Goal: Transaction & Acquisition: Purchase product/service

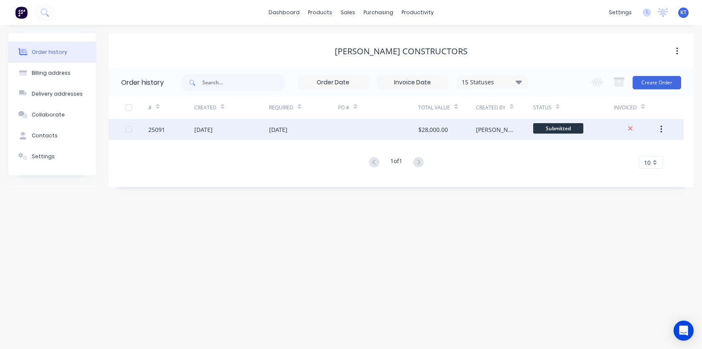
click at [326, 130] on div "[DATE]" at bounding box center [303, 129] width 69 height 21
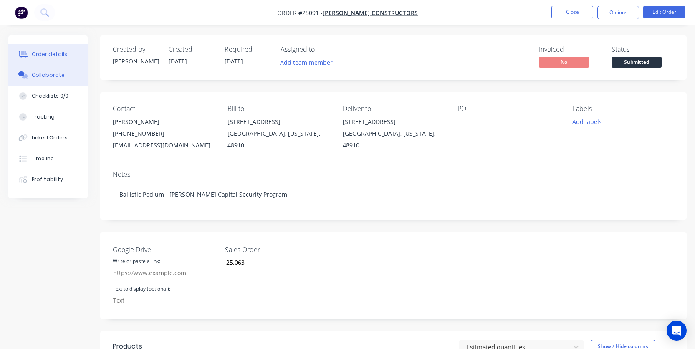
click at [49, 77] on div "Collaborate" at bounding box center [48, 75] width 33 height 8
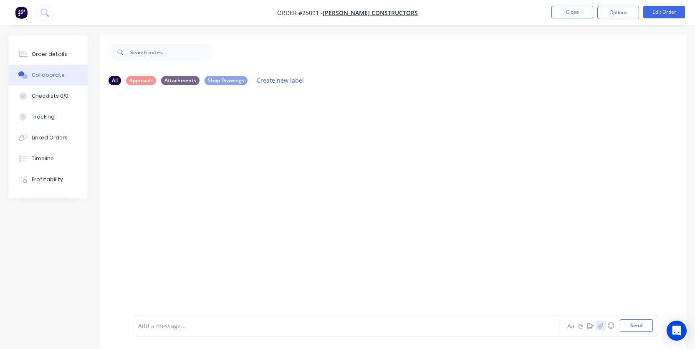
click at [602, 327] on icon "button" at bounding box center [601, 325] width 5 height 5
click at [636, 328] on button "Send" at bounding box center [636, 326] width 33 height 13
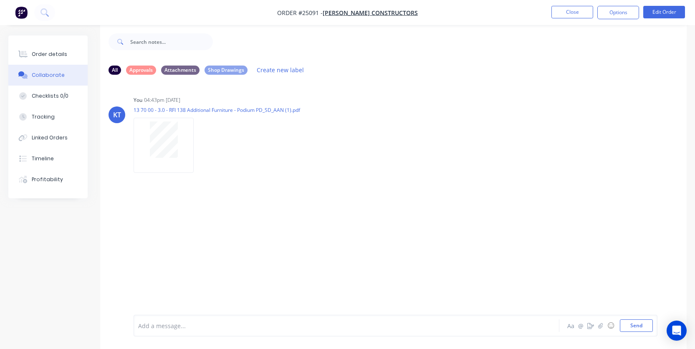
scroll to position [13, 0]
click at [575, 12] on button "Close" at bounding box center [573, 12] width 42 height 13
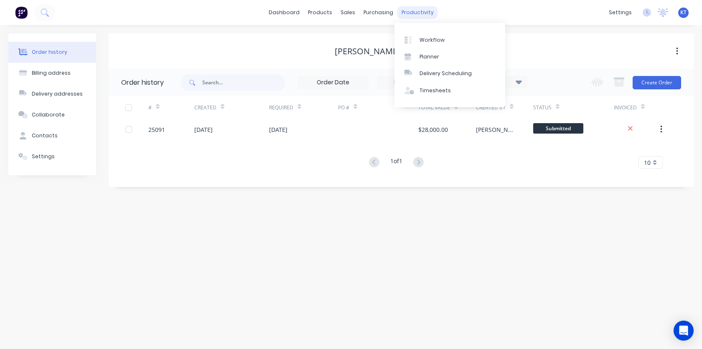
click at [408, 12] on div "productivity" at bounding box center [417, 12] width 41 height 13
click at [429, 38] on div "Workflow" at bounding box center [431, 40] width 25 height 8
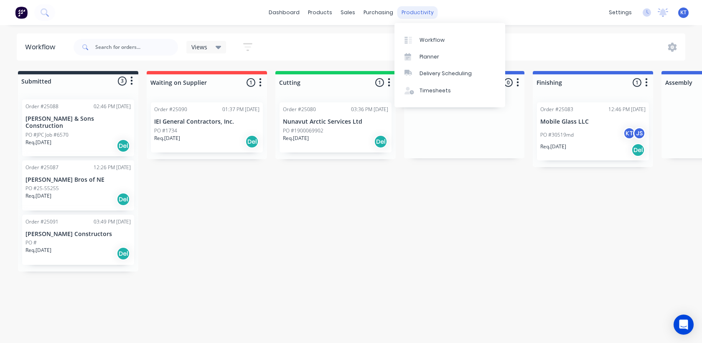
click at [401, 17] on div "productivity" at bounding box center [417, 12] width 41 height 13
click at [362, 220] on div "Submitted 3 Status colour #273444 hex #273444 Save Cancel Summaries Total order…" at bounding box center [630, 171] width 1272 height 200
click at [53, 79] on div at bounding box center [78, 80] width 120 height 13
click at [132, 81] on icon "button" at bounding box center [132, 81] width 2 height 8
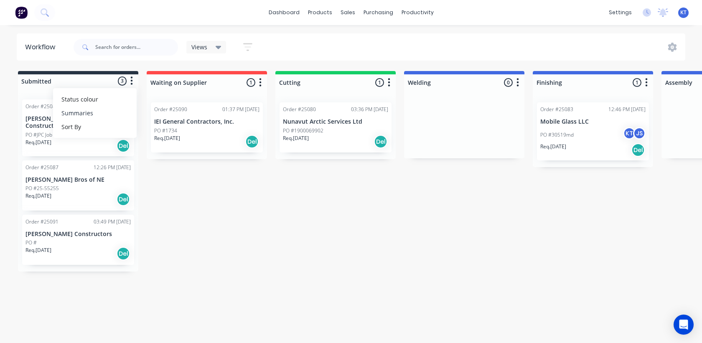
click at [92, 116] on button "Summaries" at bounding box center [95, 113] width 84 height 14
click at [167, 113] on label at bounding box center [167, 113] width 0 height 0
click at [154, 118] on input "checkbox" at bounding box center [150, 117] width 7 height 8
checkbox input "true"
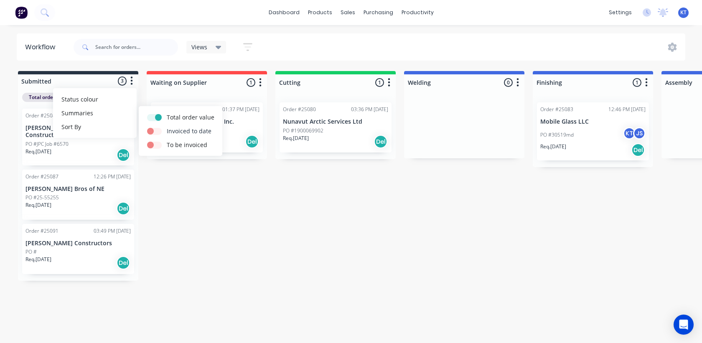
click at [167, 127] on label at bounding box center [167, 127] width 0 height 0
click at [154, 130] on input "checkbox" at bounding box center [150, 131] width 7 height 8
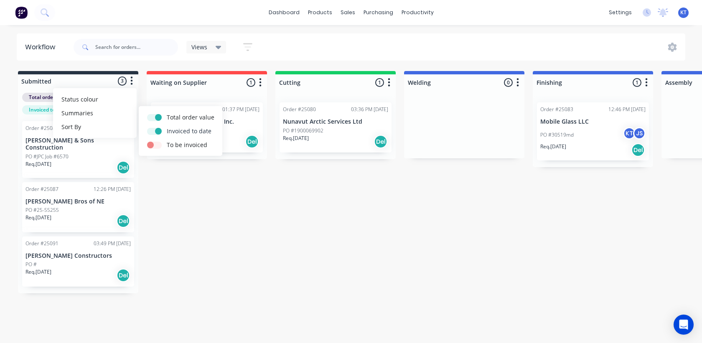
click at [167, 127] on label at bounding box center [167, 127] width 0 height 0
click at [154, 133] on input "checkbox" at bounding box center [150, 131] width 7 height 8
checkbox input "false"
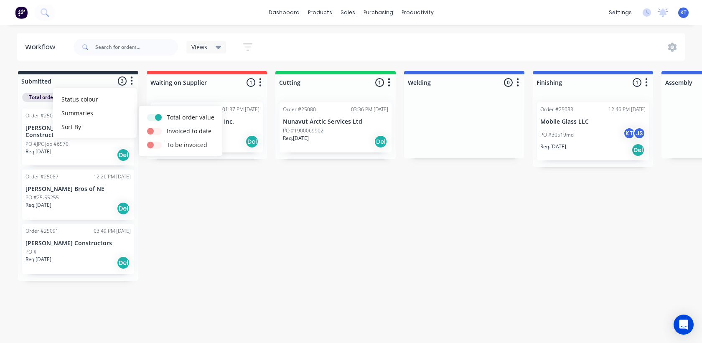
click at [169, 179] on div "Submitted 3 Status colour #273444 hex #273444 Save Cancel Summaries Total order…" at bounding box center [630, 176] width 1272 height 210
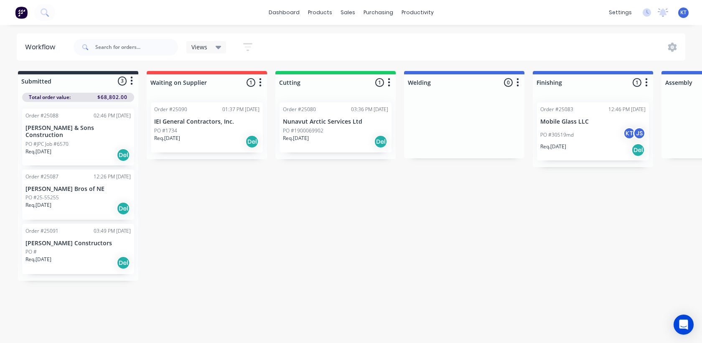
click at [262, 81] on button "button" at bounding box center [260, 83] width 10 height 10
click at [232, 129] on button "Summaries" at bounding box center [224, 128] width 84 height 14
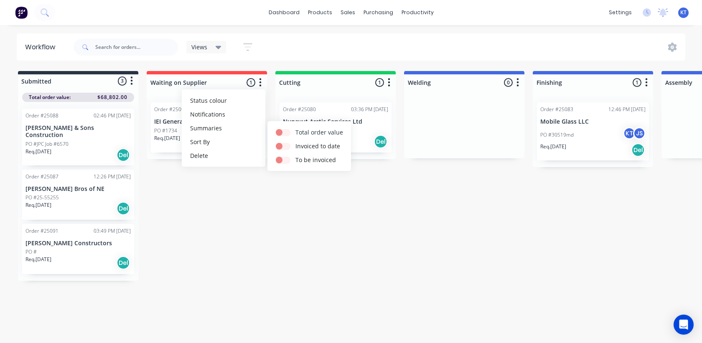
click at [295, 128] on label at bounding box center [295, 128] width 0 height 0
click at [282, 133] on input "checkbox" at bounding box center [279, 132] width 7 height 8
checkbox input "true"
click at [327, 208] on div "Submitted 3 Status colour #273444 hex #273444 Save Cancel Summaries Total order…" at bounding box center [630, 176] width 1272 height 210
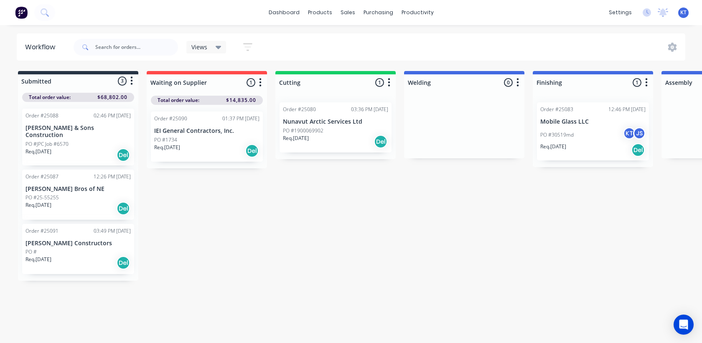
click at [388, 84] on icon "button" at bounding box center [389, 82] width 3 height 10
click at [355, 119] on button "Notifications" at bounding box center [352, 114] width 84 height 14
click at [352, 116] on button "Notifications" at bounding box center [352, 114] width 84 height 14
click at [346, 104] on span "Status colour" at bounding box center [337, 100] width 37 height 9
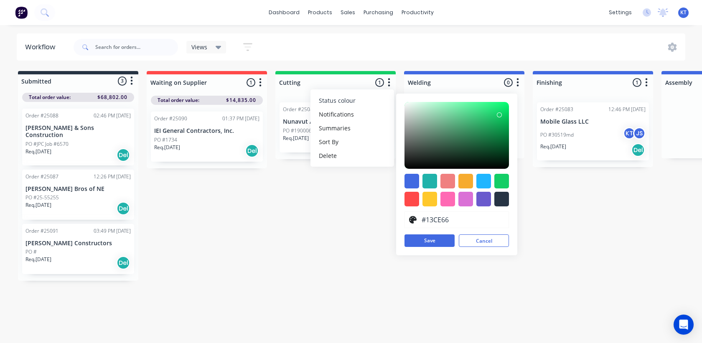
click at [346, 104] on span "Status colour" at bounding box center [337, 100] width 37 height 9
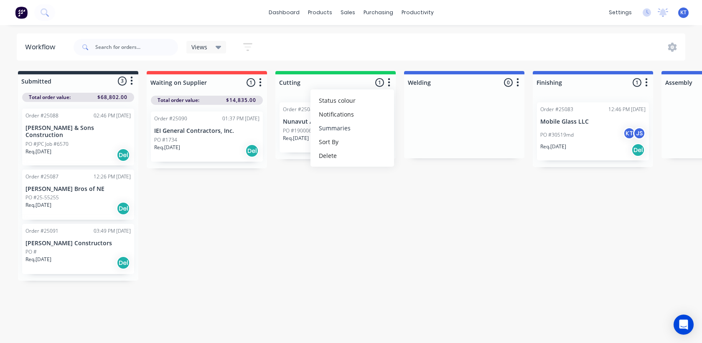
click at [337, 134] on button "Summaries" at bounding box center [352, 128] width 84 height 14
click at [451, 135] on label "Total order value" at bounding box center [448, 132] width 48 height 9
click at [428, 133] on label "Total order value" at bounding box center [448, 132] width 48 height 9
click at [424, 128] on label at bounding box center [424, 128] width 0 height 0
click at [411, 133] on input "checkbox" at bounding box center [407, 132] width 7 height 8
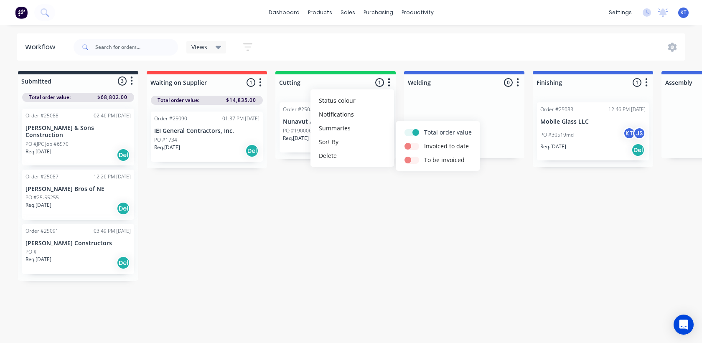
checkbox input "true"
click at [461, 208] on div "Submitted 3 Status colour #273444 hex #273444 Save Cancel Summaries Total order…" at bounding box center [630, 176] width 1272 height 210
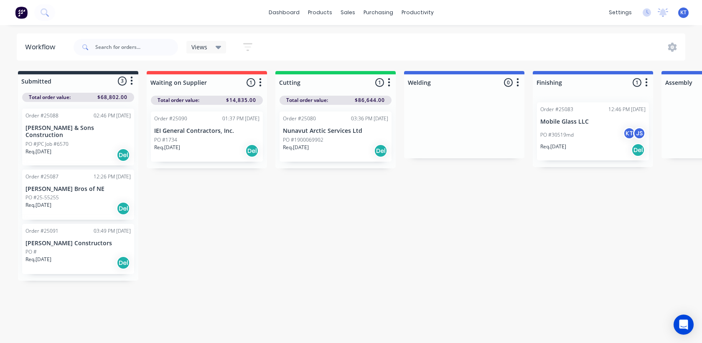
click at [598, 99] on div "Order #25083 12:46 PM [DATE] Mobile Glass LLC PO #30519md KT JS Req. [DATE] Del" at bounding box center [593, 131] width 120 height 71
click at [646, 85] on icon "button" at bounding box center [646, 82] width 2 height 8
click at [613, 128] on button "Summaries" at bounding box center [610, 128] width 84 height 14
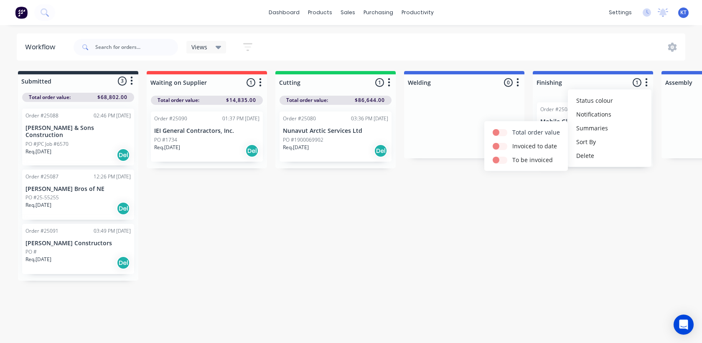
click at [540, 133] on label "Total order value" at bounding box center [536, 132] width 48 height 9
click at [512, 128] on label at bounding box center [512, 128] width 0 height 0
click at [499, 132] on input "checkbox" at bounding box center [495, 132] width 7 height 8
checkbox input "true"
click at [541, 194] on div "Submitted 3 Status colour #273444 hex #273444 Save Cancel Summaries Total order…" at bounding box center [630, 176] width 1272 height 210
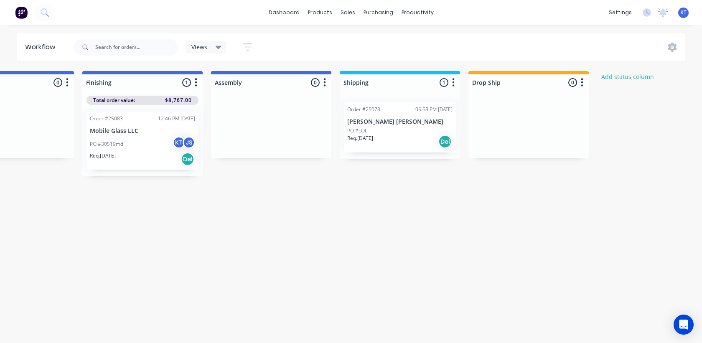
scroll to position [0, 463]
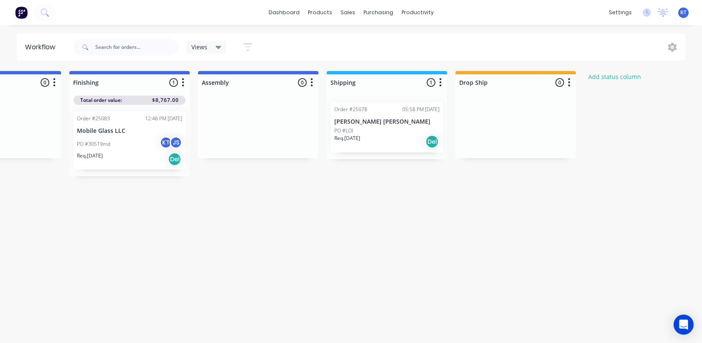
click at [361, 111] on div "Order #25078" at bounding box center [350, 110] width 33 height 8
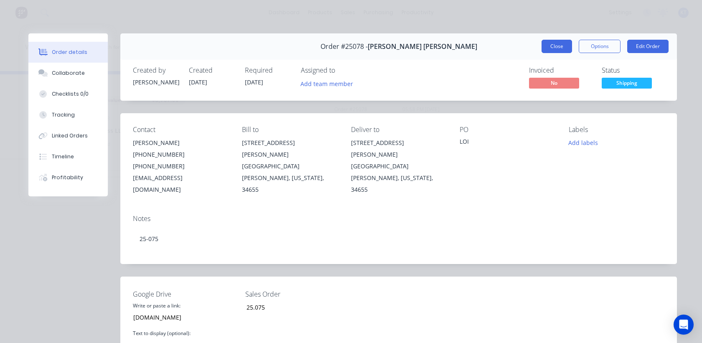
click at [550, 48] on button "Close" at bounding box center [556, 46] width 30 height 13
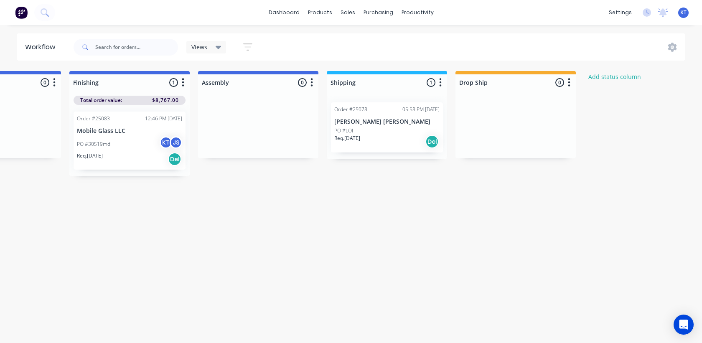
click at [444, 84] on button "button" at bounding box center [440, 83] width 10 height 10
click at [416, 115] on button "Notifications" at bounding box center [404, 114] width 84 height 14
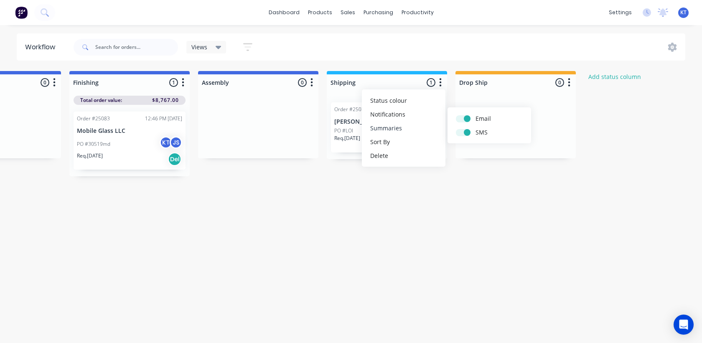
click at [405, 128] on button "Summaries" at bounding box center [404, 128] width 84 height 14
click at [475, 128] on label at bounding box center [475, 128] width 0 height 0
click at [462, 131] on input "checkbox" at bounding box center [459, 132] width 7 height 8
checkbox input "true"
click at [526, 207] on div "Submitted 3 Status colour #273444 hex #273444 Save Cancel Summaries Total order…" at bounding box center [167, 176] width 1272 height 210
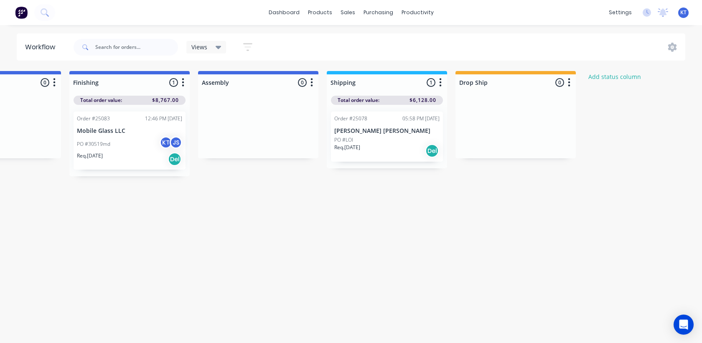
click at [569, 84] on icon "button" at bounding box center [569, 82] width 3 height 10
click at [532, 129] on button "Summaries" at bounding box center [532, 128] width 84 height 14
click at [604, 128] on label at bounding box center [604, 128] width 0 height 0
click at [591, 132] on input "checkbox" at bounding box center [587, 132] width 7 height 8
checkbox input "true"
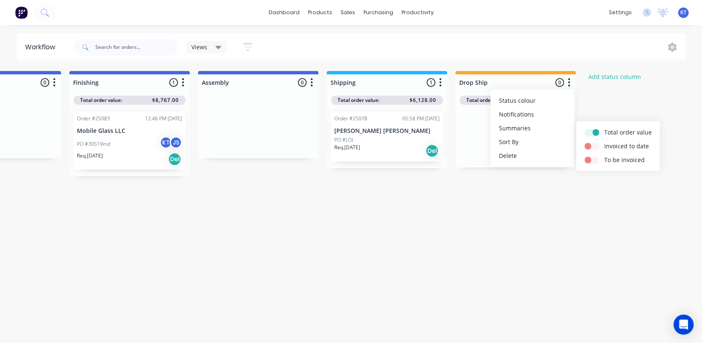
click at [492, 223] on div "Submitted 3 Status colour #273444 hex #273444 Save Cancel Summaries Total order…" at bounding box center [167, 176] width 1272 height 210
click at [272, 100] on div at bounding box center [258, 127] width 120 height 63
click at [313, 81] on icon "button" at bounding box center [311, 82] width 3 height 10
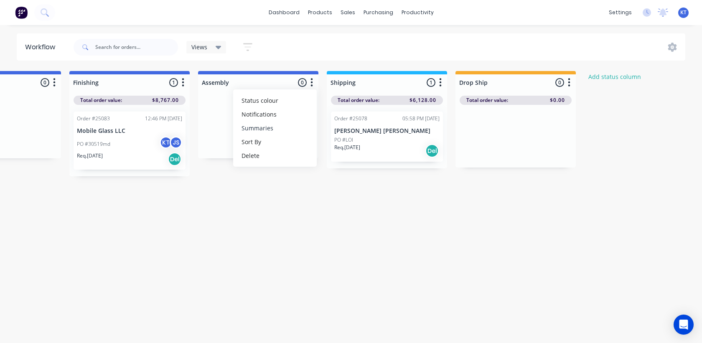
click at [282, 132] on button "Summaries" at bounding box center [275, 128] width 84 height 14
click at [347, 128] on label at bounding box center [347, 128] width 0 height 0
click at [334, 131] on input "checkbox" at bounding box center [330, 132] width 7 height 8
checkbox input "true"
click at [346, 237] on div "Submitted 3 Status colour #273444 hex #273444 Save Cancel Summaries Total order…" at bounding box center [167, 176] width 1272 height 210
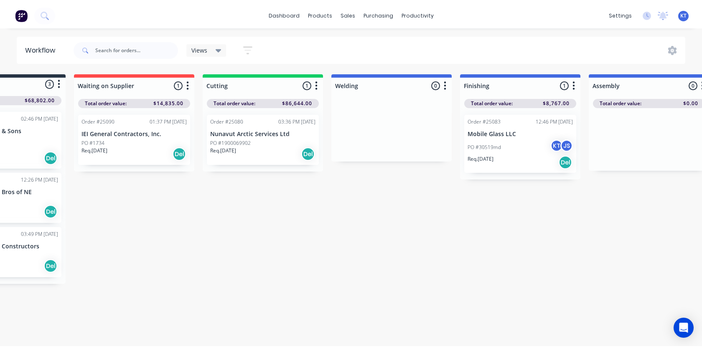
scroll to position [0, 0]
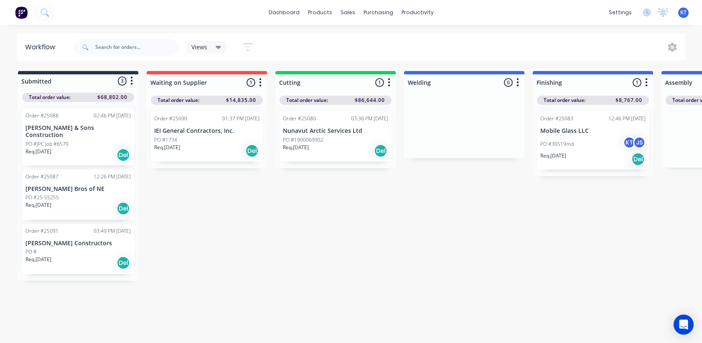
click at [516, 82] on icon "button" at bounding box center [517, 82] width 3 height 10
click at [495, 119] on button "Notifications" at bounding box center [481, 114] width 84 height 14
click at [485, 129] on button "Summaries" at bounding box center [481, 128] width 84 height 14
click at [553, 128] on label at bounding box center [553, 128] width 0 height 0
click at [538, 132] on input "checkbox" at bounding box center [536, 132] width 7 height 8
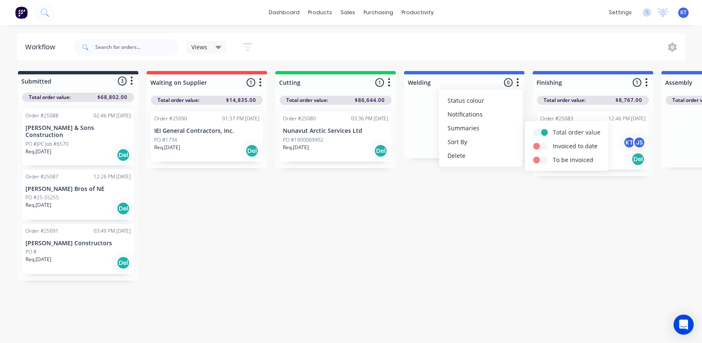
checkbox input "true"
click at [490, 230] on div "Submitted 3 Status colour #273444 hex #273444 Save Cancel Summaries Total order…" at bounding box center [630, 176] width 1272 height 210
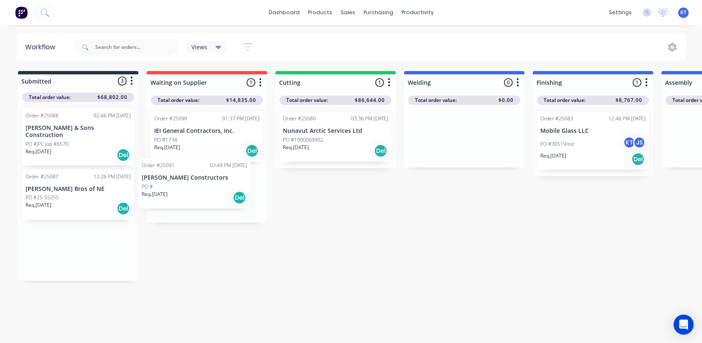
drag, startPoint x: 61, startPoint y: 229, endPoint x: 181, endPoint y: 172, distance: 132.8
click at [181, 172] on div "Submitted 3 Status colour #273444 hex #273444 Save Cancel Summaries Total order…" at bounding box center [630, 176] width 1272 height 210
click at [237, 276] on div "Workflow Views Save new view None (Default) edit Show/Hide statuses Show line i…" at bounding box center [351, 179] width 702 height 293
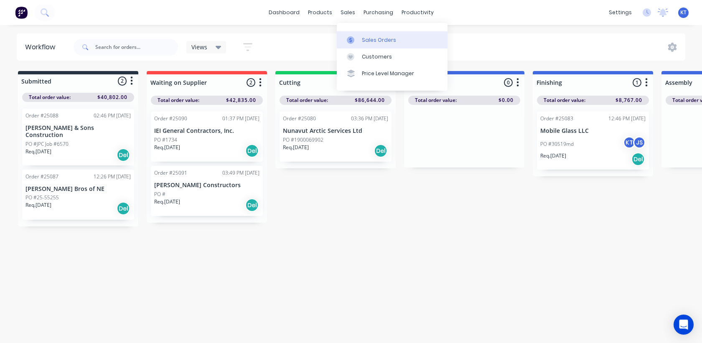
click at [378, 42] on div "Sales Orders" at bounding box center [379, 40] width 34 height 8
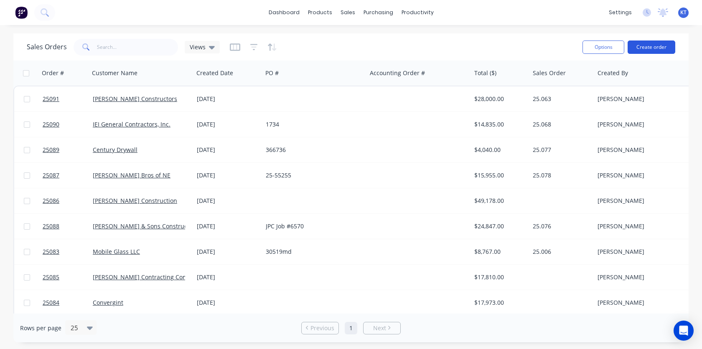
click at [649, 48] on button "Create order" at bounding box center [651, 47] width 48 height 13
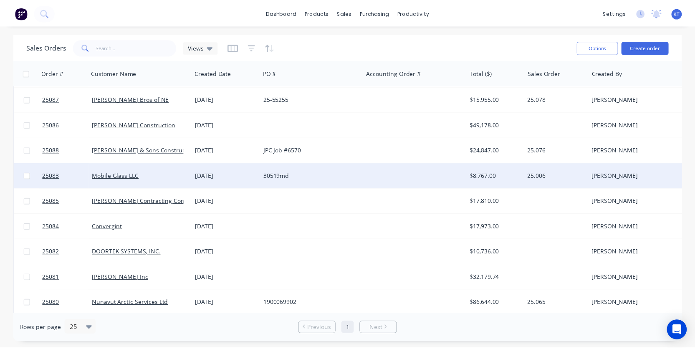
scroll to position [133, 0]
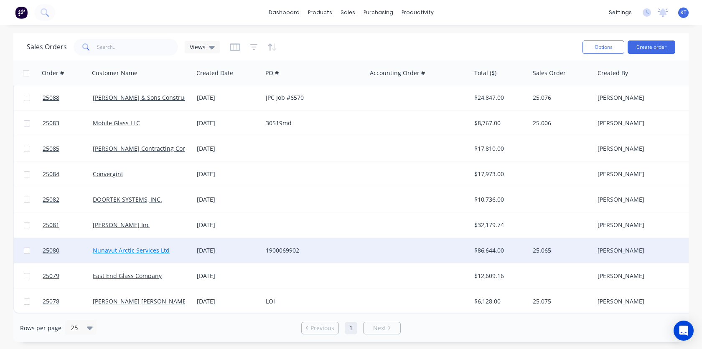
click at [135, 249] on link "Nunavut Arctic Services Ltd" at bounding box center [131, 250] width 77 height 8
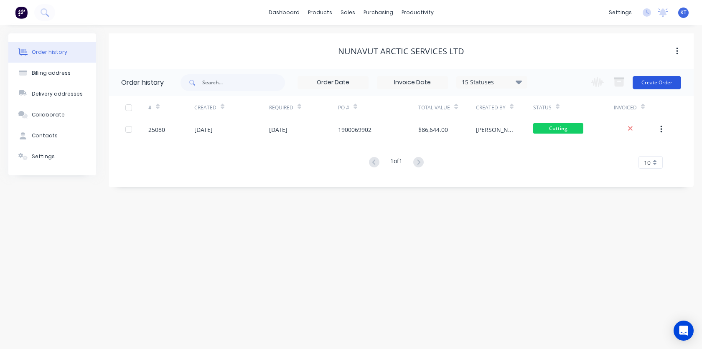
click at [669, 81] on button "Create Order" at bounding box center [656, 82] width 48 height 13
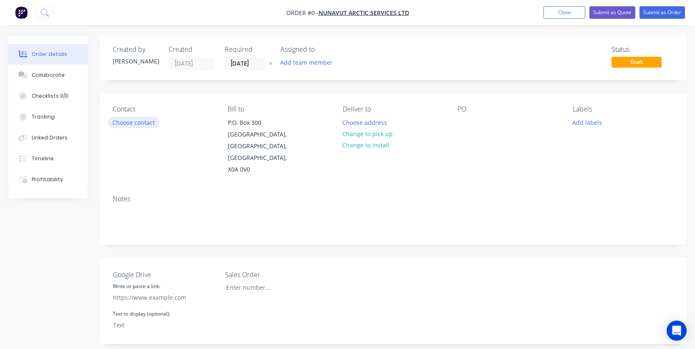
click at [147, 124] on button "Choose contact" at bounding box center [133, 122] width 51 height 11
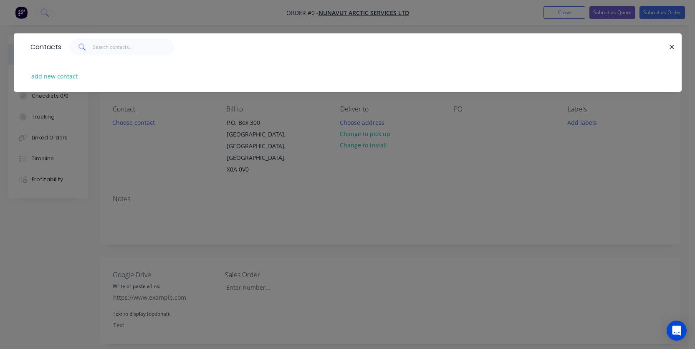
click at [128, 122] on div "Contacts add new contact" at bounding box center [347, 174] width 695 height 349
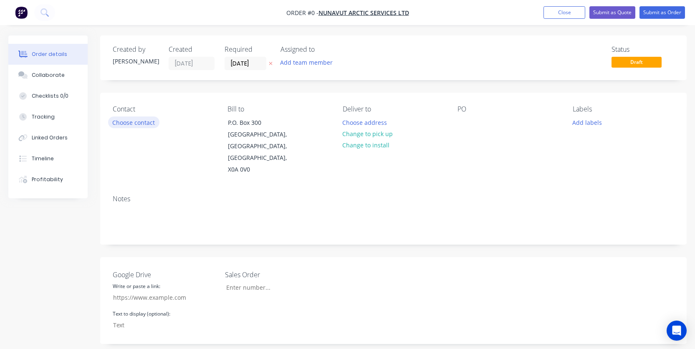
click at [132, 125] on button "Choose contact" at bounding box center [133, 122] width 51 height 11
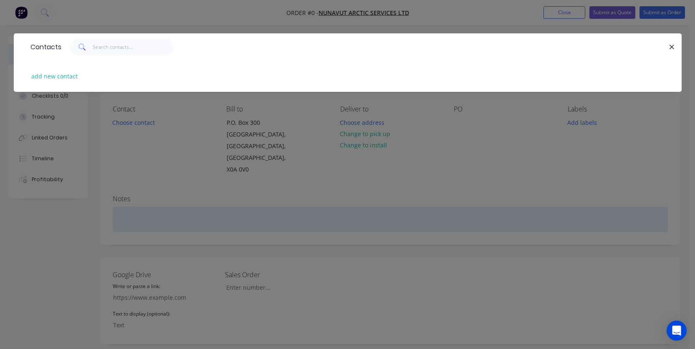
click at [220, 186] on div "Contacts add new contact" at bounding box center [347, 174] width 695 height 349
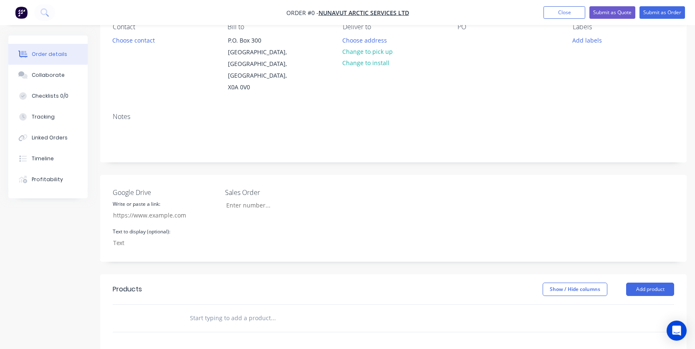
scroll to position [93, 0]
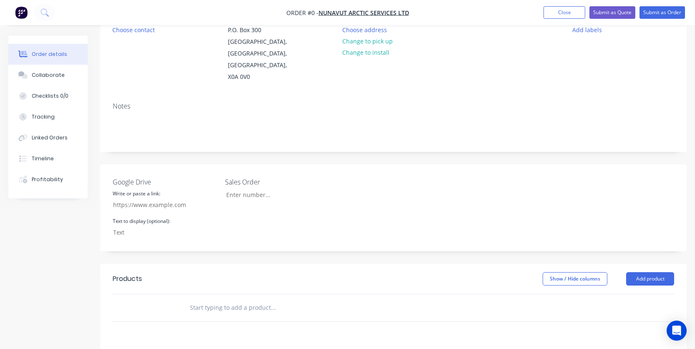
click at [215, 299] on input "text" at bounding box center [273, 307] width 167 height 17
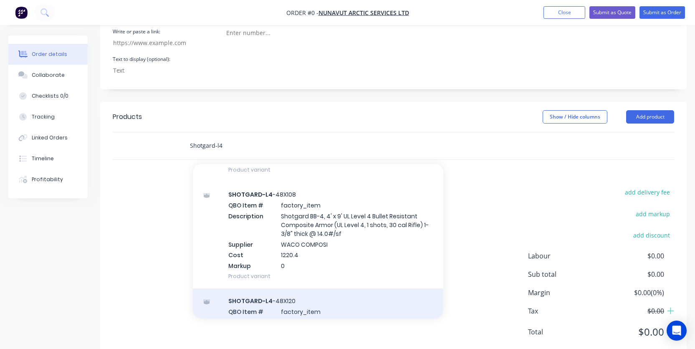
scroll to position [364, 0]
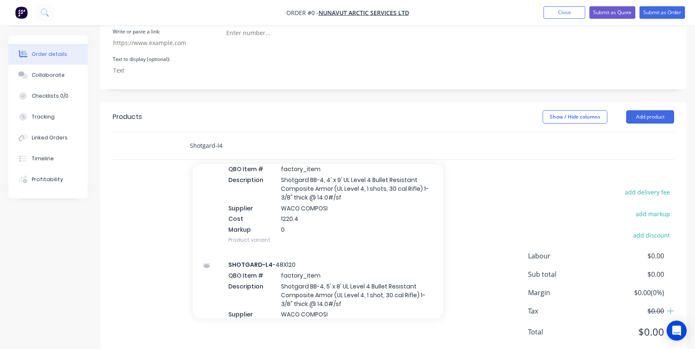
click at [231, 137] on input "Shotgard-l4" at bounding box center [273, 145] width 167 height 17
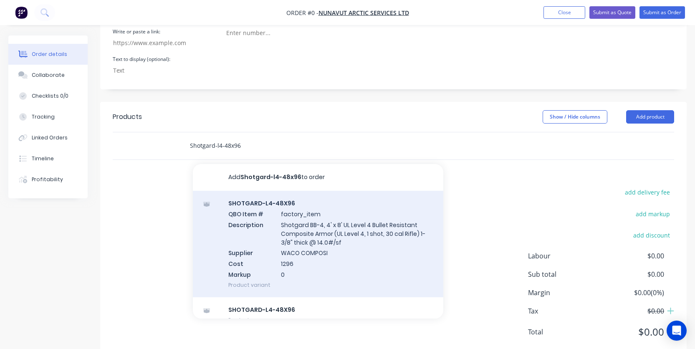
scroll to position [5, 0]
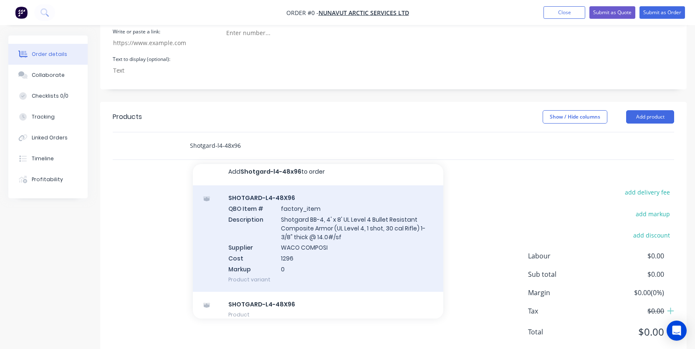
type input "Shotgard-l4-48x96"
click at [346, 241] on div "SHOTGARD-L4-48X96 QBO Item # factory_item Description Shotgard BB-4, 4' x 8' UL…" at bounding box center [318, 238] width 251 height 107
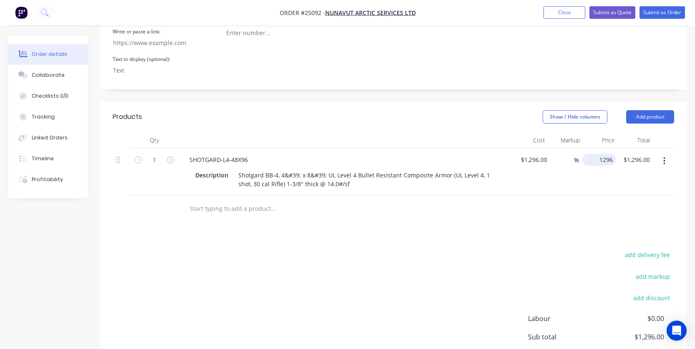
click at [597, 154] on div "1296 $1,296.00" at bounding box center [600, 160] width 34 height 12
type input "$1,296.00"
type input "1296.00"
click at [629, 154] on input "1296.00" at bounding box center [638, 160] width 30 height 12
type input "1296"
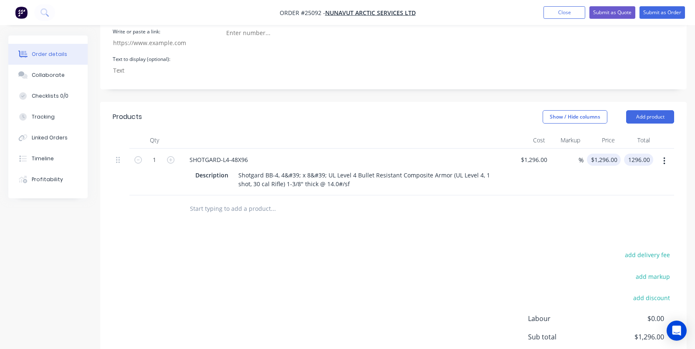
type input "$1,296.00"
click at [606, 154] on input "1296" at bounding box center [608, 160] width 18 height 12
type input "1650"
type input "27.31"
type input "$1,650.00"
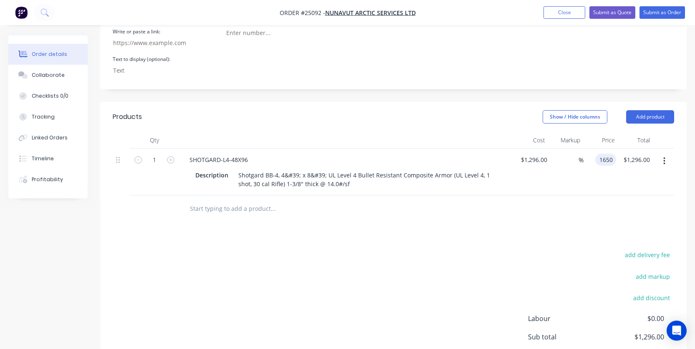
type input "$1,650.00"
click at [491, 221] on div "Products Show / Hide columns Add product Qty Cost Markup Price Total 1 SHOTGARD…" at bounding box center [393, 262] width 587 height 321
drag, startPoint x: 158, startPoint y: 138, endPoint x: 151, endPoint y: 136, distance: 7.0
click at [151, 154] on input "1" at bounding box center [155, 160] width 22 height 13
drag, startPoint x: 152, startPoint y: 136, endPoint x: 160, endPoint y: 136, distance: 7.9
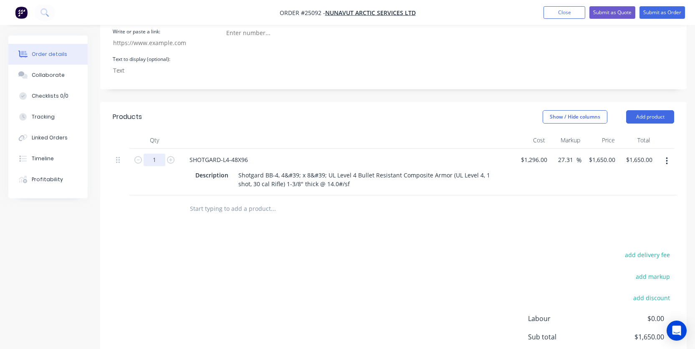
click at [160, 154] on input "1" at bounding box center [155, 160] width 22 height 13
type input "78"
type input "$128,700.00"
click at [253, 258] on div "add delivery fee add markup add discount Labour $0.00 Sub total $1,650.00 Margi…" at bounding box center [394, 329] width 562 height 161
click at [248, 200] on input "text" at bounding box center [273, 208] width 167 height 17
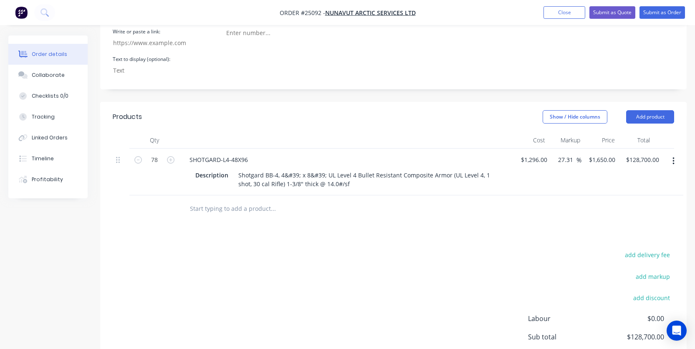
click at [214, 200] on input "text" at bounding box center [273, 208] width 167 height 17
paste input "WATERJET PANELS W/ HOLES"
type input "WATERJET PANELS W/ HOLES"
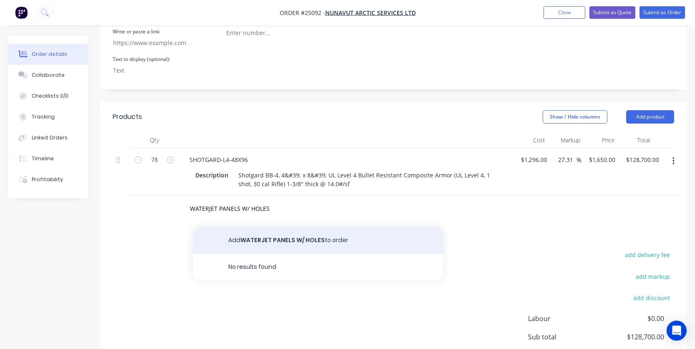
click at [303, 227] on button "Add WATERJET PANELS W/ HOLES to order" at bounding box center [318, 240] width 251 height 27
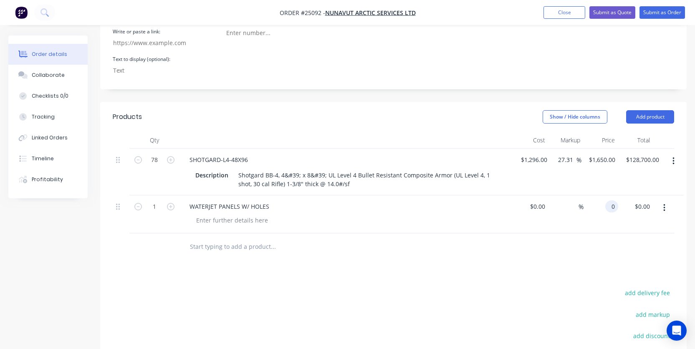
click at [601, 195] on div "0 0" at bounding box center [601, 214] width 35 height 38
type input "$110.00"
click at [474, 243] on div "Products Show / Hide columns Add product Qty Cost Markup Price Total 78 SHOTGAR…" at bounding box center [393, 281] width 587 height 359
drag, startPoint x: 160, startPoint y: 185, endPoint x: 152, endPoint y: 183, distance: 8.4
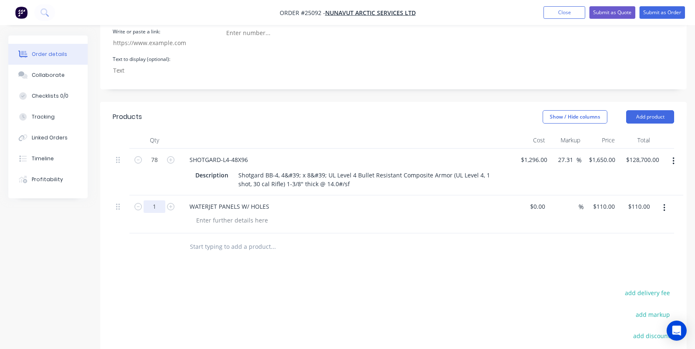
click at [152, 200] on input "1" at bounding box center [155, 206] width 22 height 13
drag, startPoint x: 153, startPoint y: 183, endPoint x: 159, endPoint y: 183, distance: 5.4
click at [159, 200] on input "1" at bounding box center [155, 206] width 22 height 13
type input "78"
type input "$8,580.00"
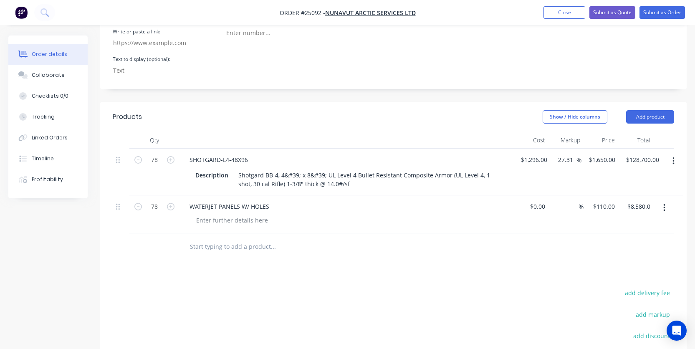
click at [204, 238] on input "text" at bounding box center [273, 246] width 167 height 17
paste input "SHOTGARD-L4-BATTENS"
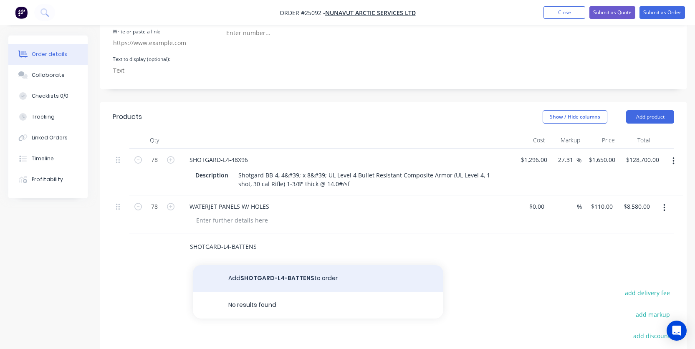
type input "SHOTGARD-L4-BATTENS"
click at [308, 265] on button "Add SHOTGARD-L4-BATTENS to order" at bounding box center [318, 278] width 251 height 27
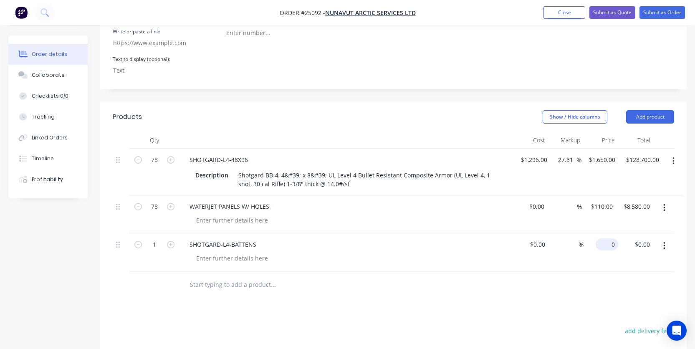
click at [601, 233] on div "0 $0.00" at bounding box center [601, 252] width 35 height 38
type input "$150.00"
click at [496, 271] on div at bounding box center [394, 284] width 562 height 27
click at [152, 238] on input "1" at bounding box center [155, 244] width 22 height 13
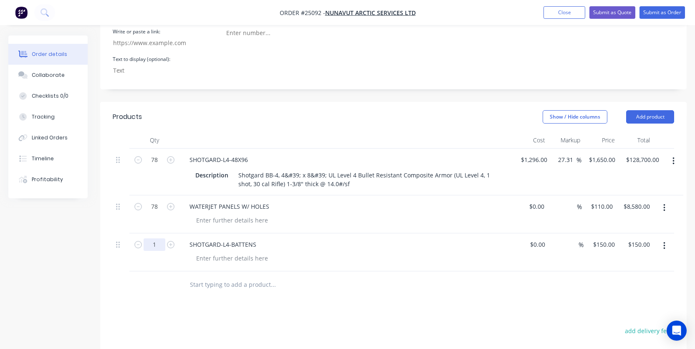
click at [159, 238] on input "1" at bounding box center [155, 244] width 22 height 13
type input "78"
type input "$11,700.00"
click at [355, 295] on div "Products Show / Hide columns Add product Qty Cost Markup Price Total 78 SHOTGAR…" at bounding box center [393, 300] width 587 height 397
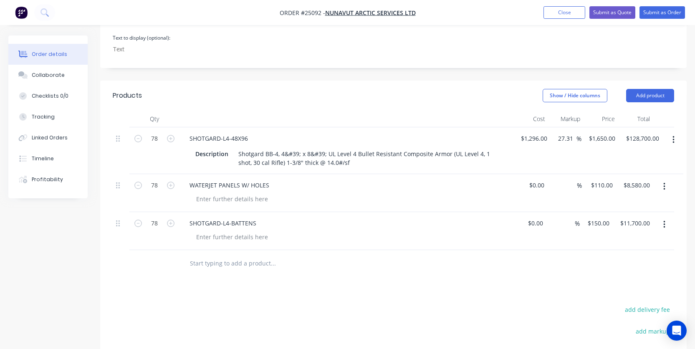
scroll to position [287, 0]
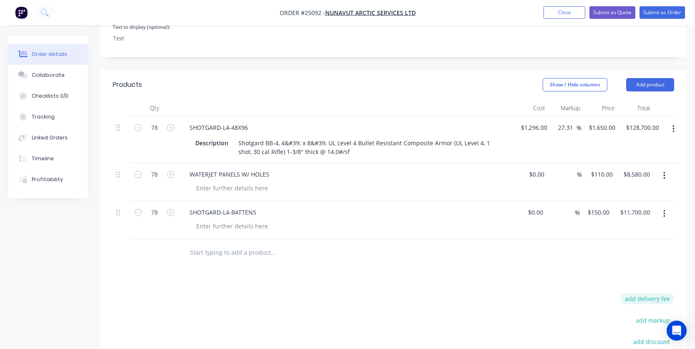
click at [650, 293] on button "add delivery fee" at bounding box center [648, 298] width 54 height 11
type input "5625"
click at [462, 265] on div "Products Show / Hide columns Add product Qty Cost Markup Price Total 78 SHOTGAR…" at bounding box center [393, 267] width 587 height 395
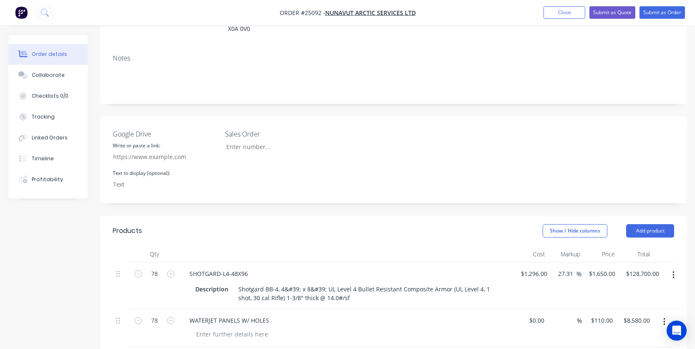
scroll to position [0, 0]
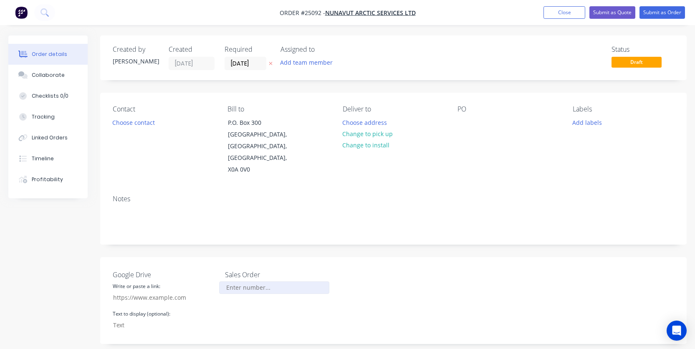
click at [246, 282] on input "Google Drive" at bounding box center [274, 288] width 110 height 13
paste input "25069"
click at [232, 282] on input "25069" at bounding box center [274, 288] width 110 height 13
type input "25.069"
click at [275, 210] on div "Notes" at bounding box center [393, 216] width 587 height 56
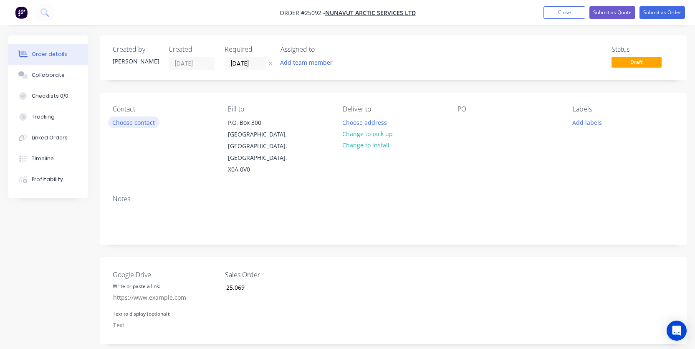
click at [145, 122] on button "Choose contact" at bounding box center [133, 122] width 51 height 11
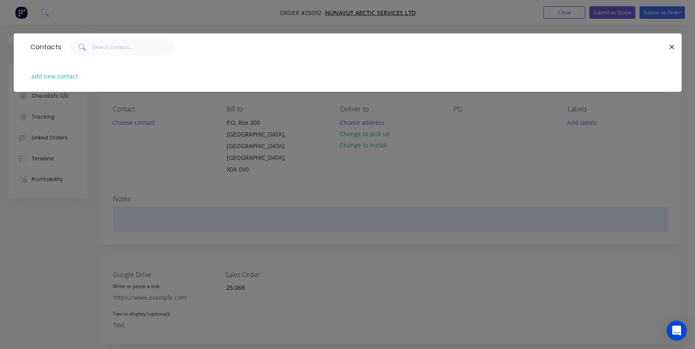
click at [404, 203] on div "Contacts add new contact" at bounding box center [347, 174] width 695 height 349
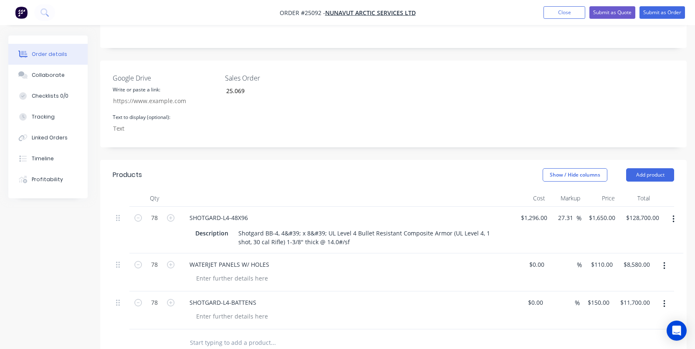
scroll to position [79, 0]
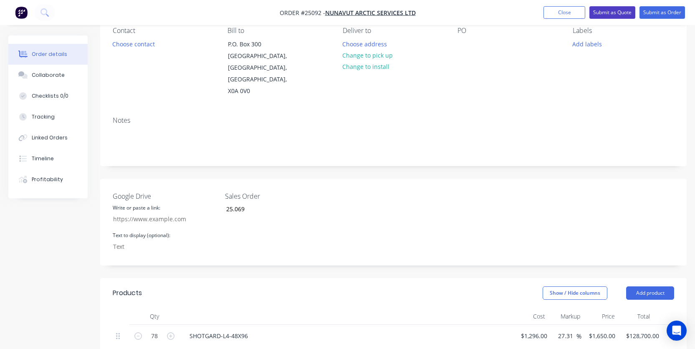
click at [610, 15] on button "Submit as Quote" at bounding box center [613, 12] width 46 height 13
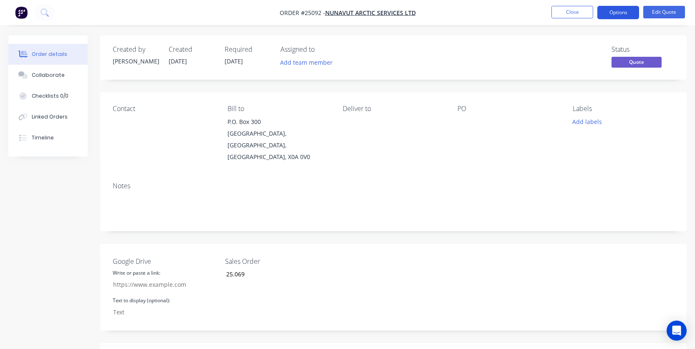
click at [619, 12] on button "Options" at bounding box center [619, 12] width 42 height 13
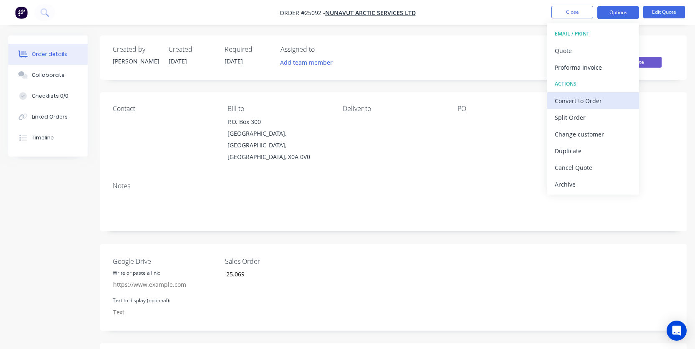
click at [562, 104] on div "Convert to Order" at bounding box center [593, 101] width 77 height 12
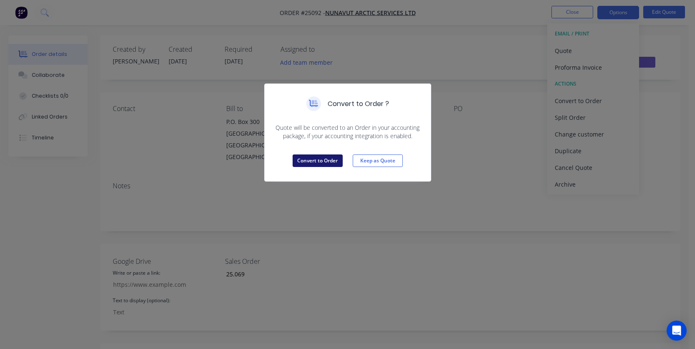
click at [319, 155] on button "Convert to Order" at bounding box center [318, 161] width 50 height 13
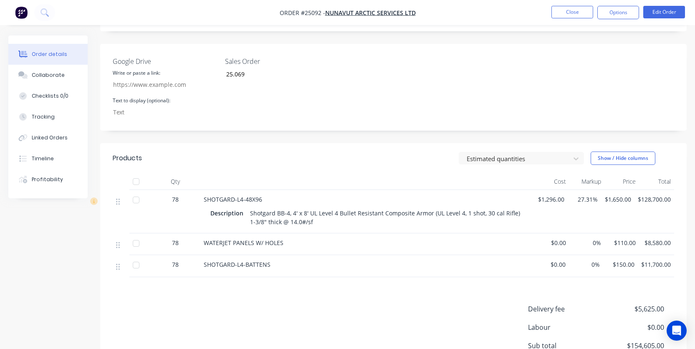
scroll to position [293, 0]
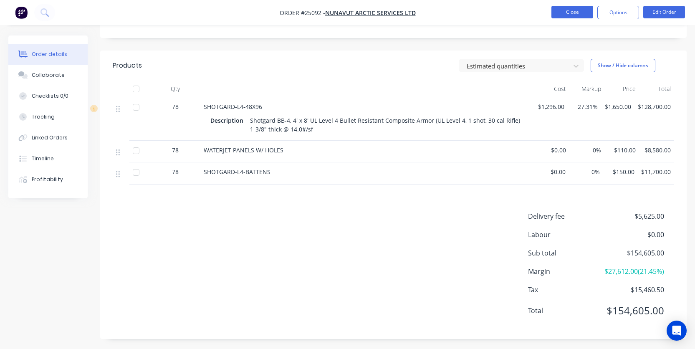
click at [579, 13] on button "Close" at bounding box center [573, 12] width 42 height 13
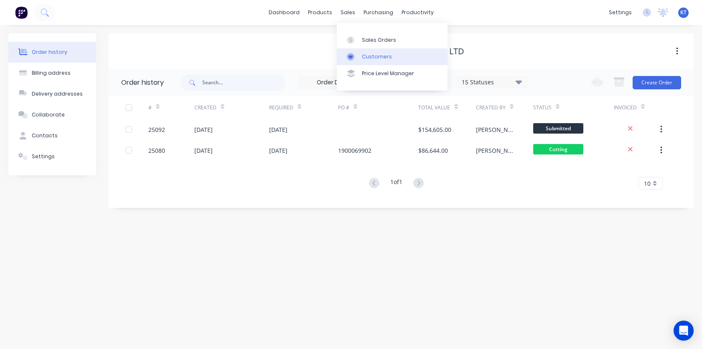
click at [366, 55] on div "Customers" at bounding box center [377, 57] width 30 height 8
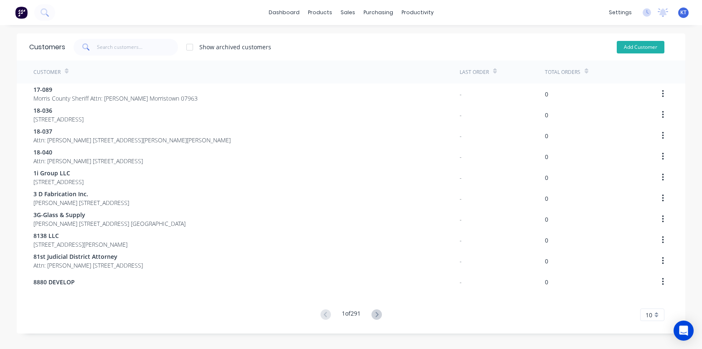
click at [645, 49] on button "Add Customer" at bounding box center [640, 47] width 48 height 13
select select "US"
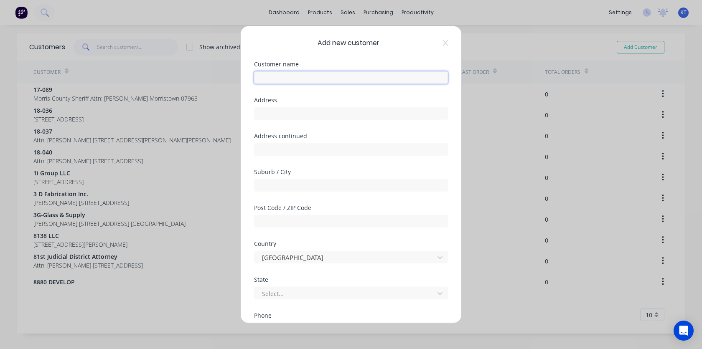
click at [315, 78] on input "text" at bounding box center [351, 77] width 194 height 13
paste input "[PERSON_NAME] CONSTRUCTION CO., L.L.C."
type input "[PERSON_NAME] CONSTRUCTION CO., L.L.C."
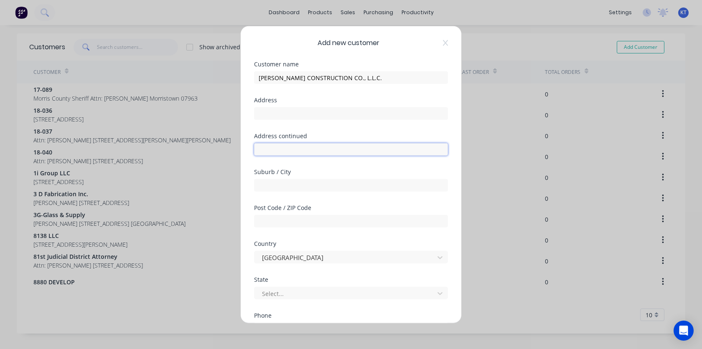
click at [276, 152] on input "text" at bounding box center [351, 149] width 194 height 13
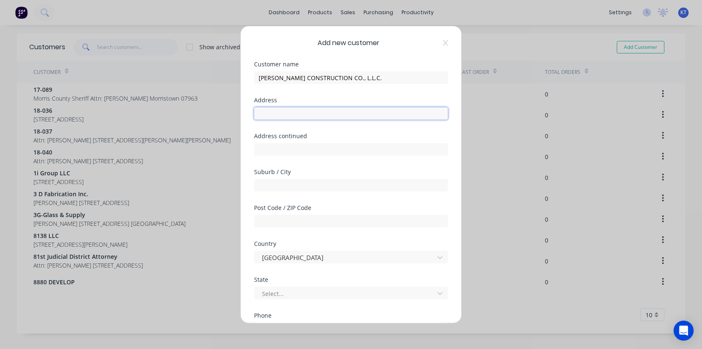
click at [267, 112] on input "text" at bounding box center [351, 113] width 194 height 13
paste input "[STREET_ADDRESS]"
drag, startPoint x: 313, startPoint y: 114, endPoint x: 337, endPoint y: 115, distance: 24.7
click at [337, 115] on input "[STREET_ADDRESS]" at bounding box center [351, 113] width 194 height 13
type input "[STREET_ADDRESS]"
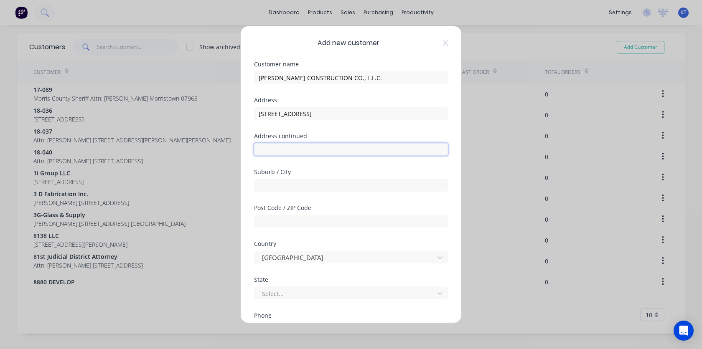
click at [276, 151] on input "text" at bounding box center [351, 149] width 194 height 13
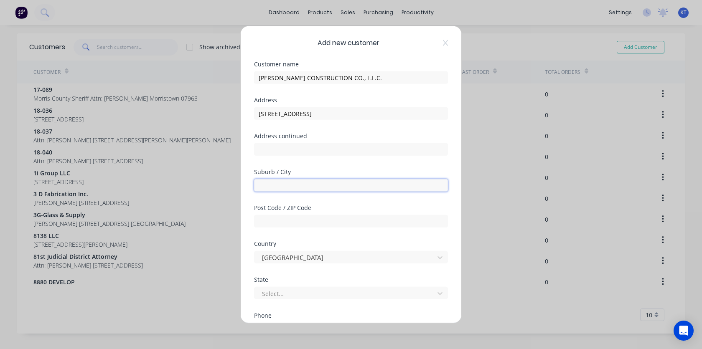
click at [266, 181] on input "text" at bounding box center [351, 185] width 194 height 13
paste input "Glenpool"
type input "Glenpool"
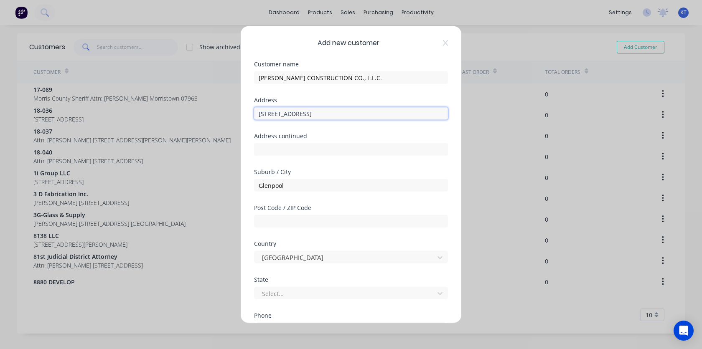
drag, startPoint x: 329, startPoint y: 118, endPoint x: 321, endPoint y: 117, distance: 8.0
click at [327, 117] on input "[STREET_ADDRESS]" at bounding box center [351, 113] width 194 height 13
click at [326, 115] on input "[STREET_ADDRESS]" at bounding box center [351, 113] width 194 height 13
click at [326, 114] on input "[STREET_ADDRESS]" at bounding box center [351, 113] width 194 height 13
drag, startPoint x: 327, startPoint y: 114, endPoint x: 348, endPoint y: 113, distance: 20.9
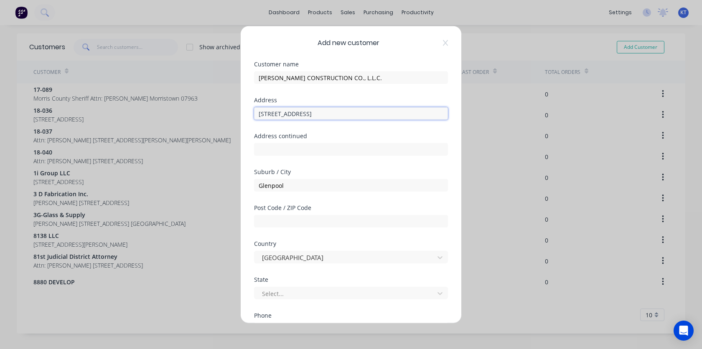
click at [348, 113] on input "[STREET_ADDRESS]" at bounding box center [351, 113] width 194 height 13
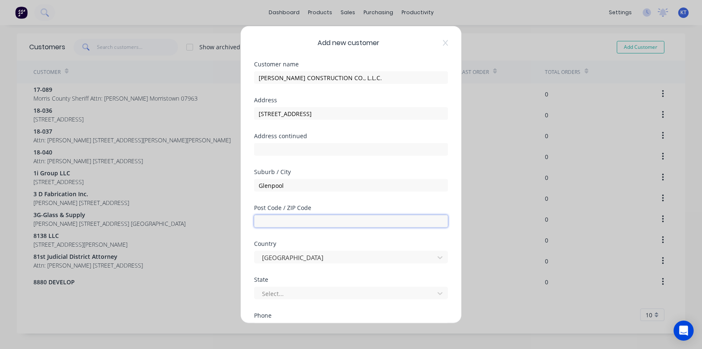
click at [270, 224] on input "text" at bounding box center [351, 221] width 194 height 13
paste input "74033"
click at [260, 222] on input "74033" at bounding box center [351, 221] width 194 height 13
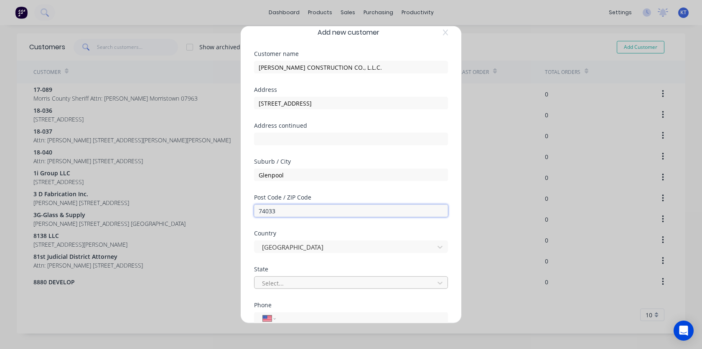
type input "74033"
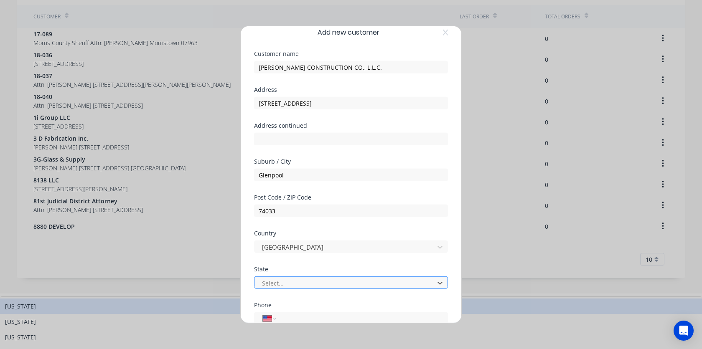
click at [272, 281] on div at bounding box center [345, 283] width 169 height 10
type input "OK"
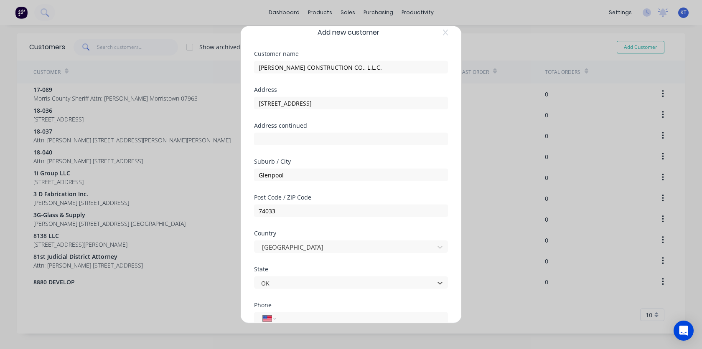
click at [299, 106] on input "[STREET_ADDRESS]" at bounding box center [351, 103] width 194 height 13
drag, startPoint x: 316, startPoint y: 104, endPoint x: 343, endPoint y: 104, distance: 27.2
click at [343, 104] on input "[STREET_ADDRESS]" at bounding box center [351, 103] width 194 height 13
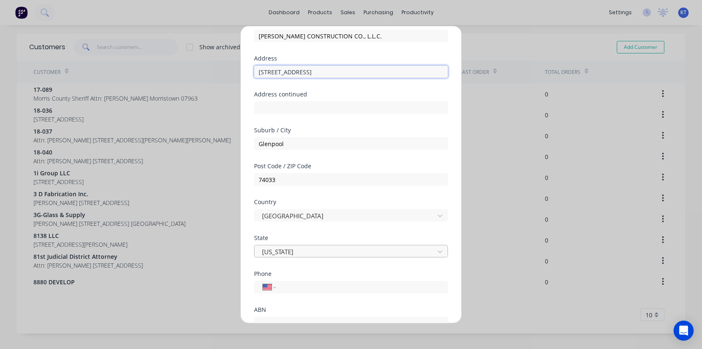
scroll to position [58, 0]
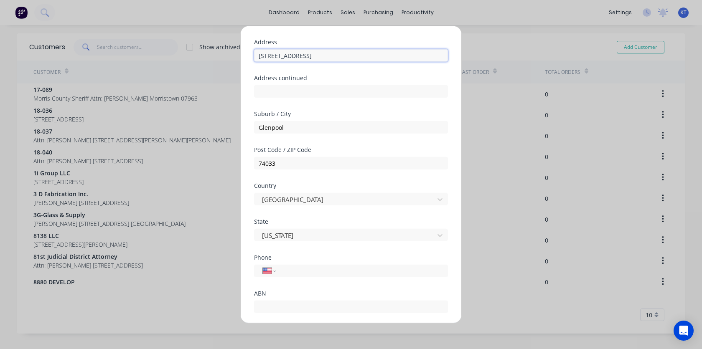
type input "[STREET_ADDRESS]"
click at [291, 270] on input "tel" at bounding box center [360, 271] width 157 height 10
paste input "[PHONE_NUMBER]"
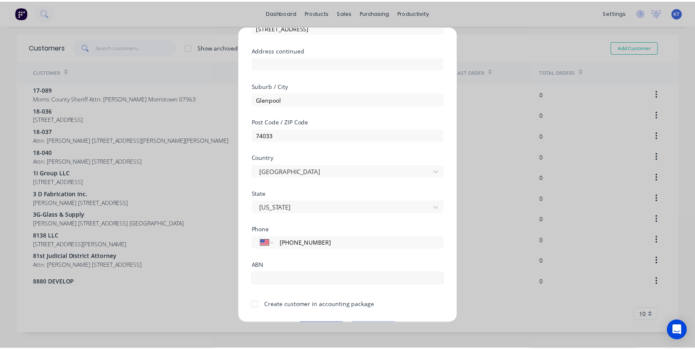
scroll to position [111, 0]
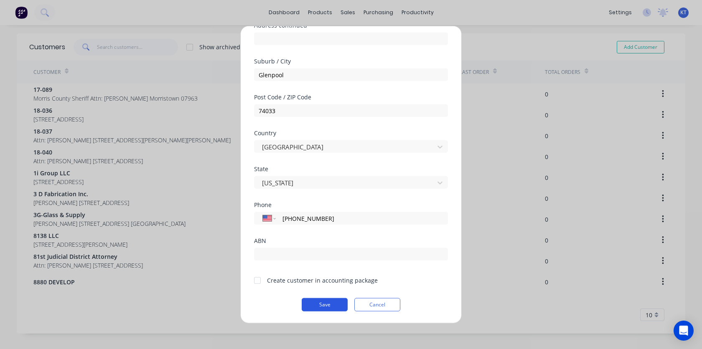
type input "[PHONE_NUMBER]"
click at [319, 308] on button "Save" at bounding box center [325, 304] width 46 height 13
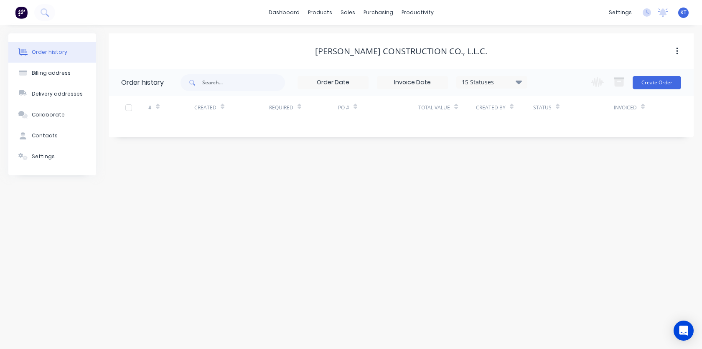
click at [659, 91] on div "Change order status Submitted Waiting on Supplier Cutting Welding Finishing Ass…" at bounding box center [633, 82] width 95 height 27
click at [658, 85] on button "Create Order" at bounding box center [656, 82] width 48 height 13
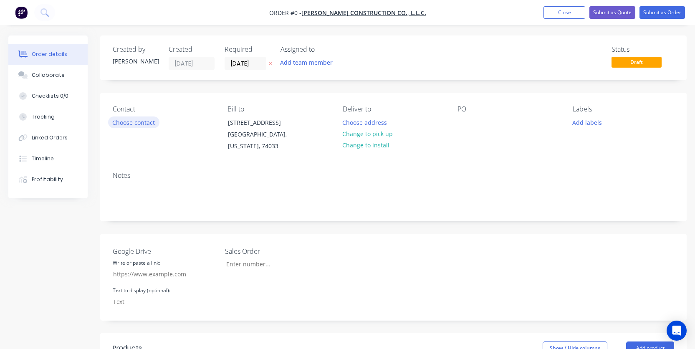
click at [151, 126] on button "Choose contact" at bounding box center [133, 122] width 51 height 11
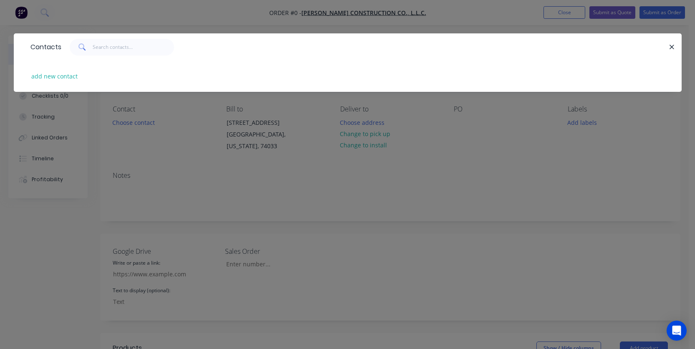
click at [335, 188] on div "Contacts add new contact" at bounding box center [347, 174] width 695 height 349
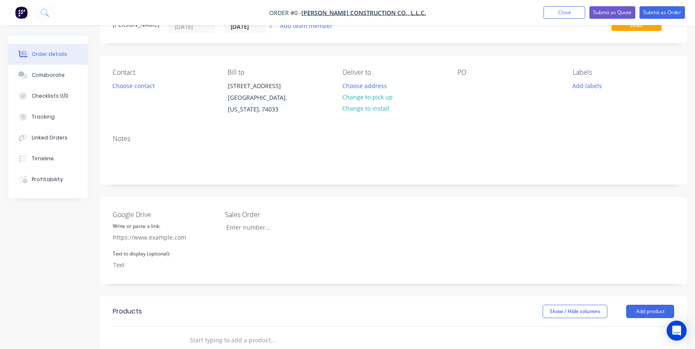
scroll to position [95, 0]
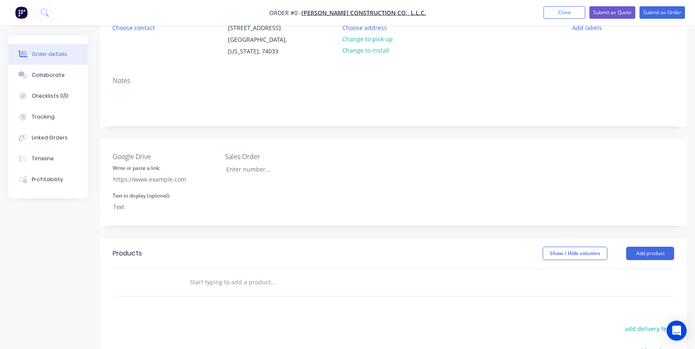
click at [213, 284] on input "text" at bounding box center [273, 282] width 167 height 17
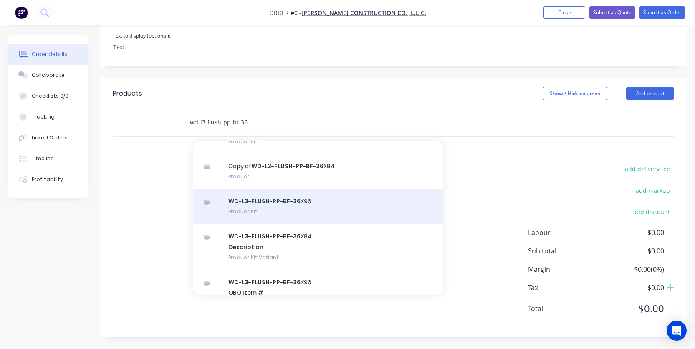
scroll to position [124, 0]
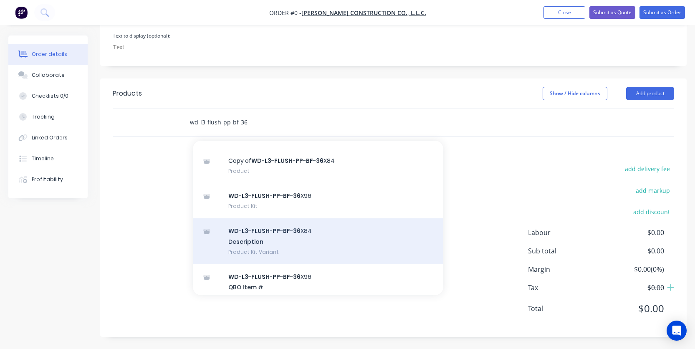
type input "wd-l3-flush-pp-bf-36"
click at [297, 247] on div "WD-L3-FLUSH-PP-BF-36 X84 Description Product Kit Variant" at bounding box center [318, 241] width 251 height 46
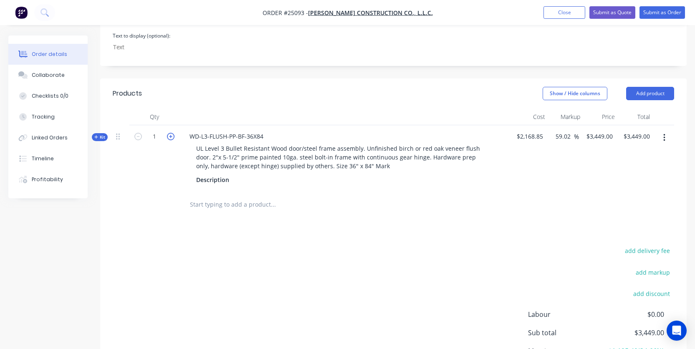
click at [172, 138] on icon "button" at bounding box center [171, 137] width 8 height 8
type input "2"
type input "$3,583.7732"
type input "$7,167.55"
click at [173, 138] on icon "button" at bounding box center [171, 137] width 8 height 8
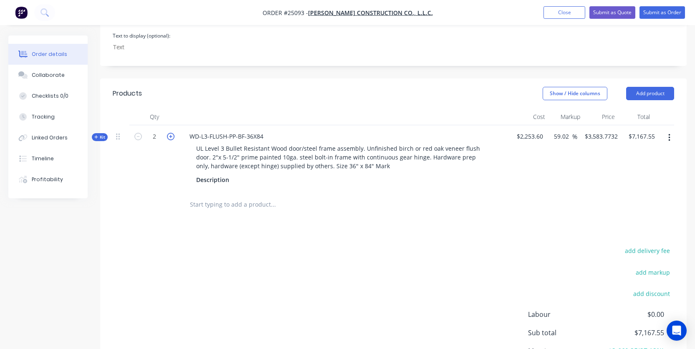
type input "3"
type input "$10,751.32"
click at [173, 138] on icon "button" at bounding box center [171, 137] width 8 height 8
type input "4"
type input "$14,335.09"
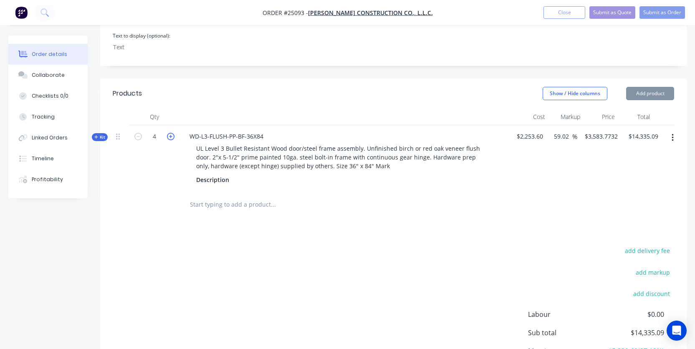
click at [173, 138] on icon "button" at bounding box center [171, 137] width 8 height 8
type input "5"
type input "$17,918.87"
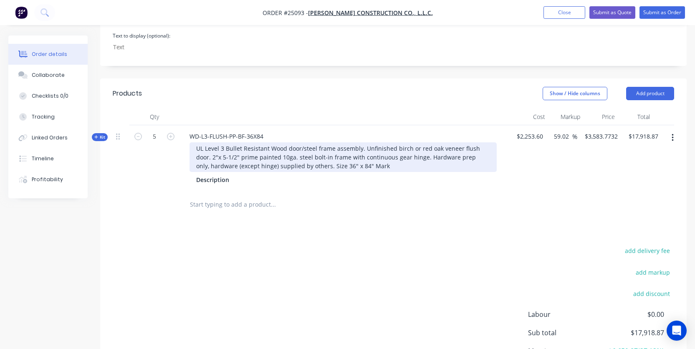
click at [369, 168] on div "UL Level 3 Bullet Resistant Wood door/steel frame assembly. Unfinished birch or…" at bounding box center [343, 157] width 307 height 30
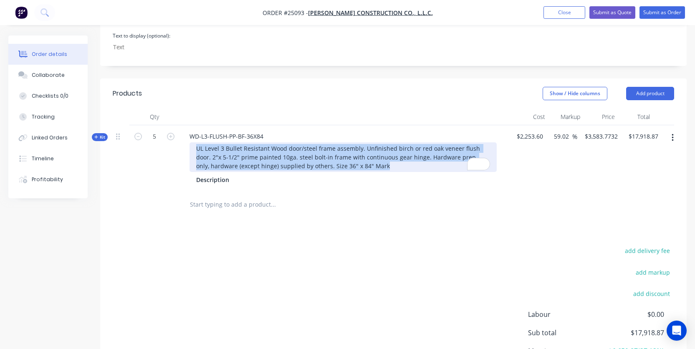
drag, startPoint x: 319, startPoint y: 166, endPoint x: 188, endPoint y: 150, distance: 131.8
click at [188, 150] on div "UL Level 3 Bullet Resistant Wood door/steel frame assembly. Unfinished birch or…" at bounding box center [346, 157] width 327 height 30
paste div "To enrich screen reader interactions, please activate Accessibility in Grammarl…"
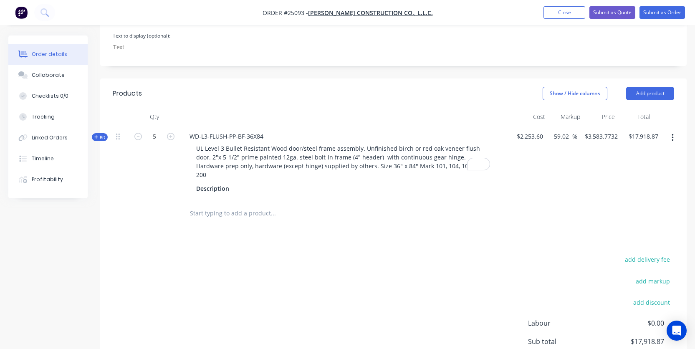
click at [335, 266] on div "add delivery fee add markup add discount Labour $0.00 Sub total $17,918.87 Marg…" at bounding box center [394, 334] width 562 height 161
click at [601, 138] on input "3583.7732" at bounding box center [602, 136] width 37 height 12
paste input "449"
type input "3449"
type input "53.04"
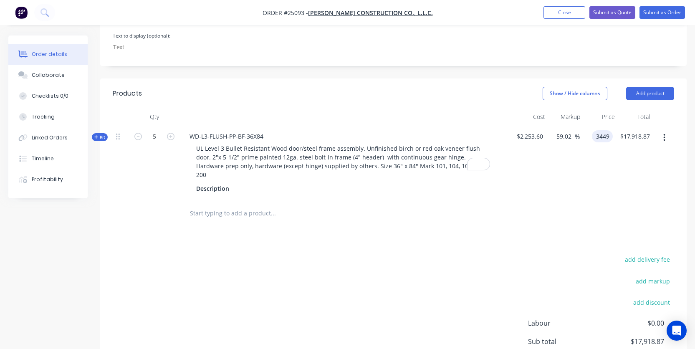
type input "$3,449.00"
type input "$17,245.00"
click at [441, 254] on div "add delivery fee add markup add discount Labour $0.00 Sub total $17,918.87 Marg…" at bounding box center [394, 334] width 562 height 161
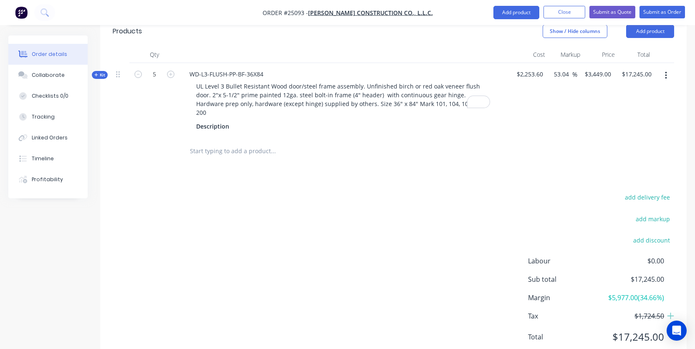
scroll to position [337, 0]
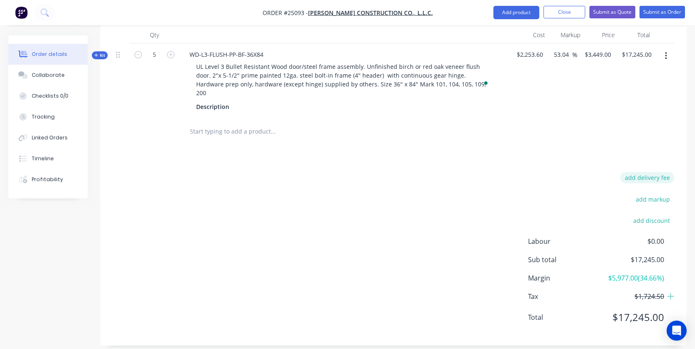
click at [637, 172] on button "add delivery fee" at bounding box center [648, 177] width 54 height 11
type input "1200"
click at [446, 205] on div "Delivery fee Delivery fee Delivery fee name (Optional) 1200 1200 $0 add markup …" at bounding box center [394, 253] width 562 height 159
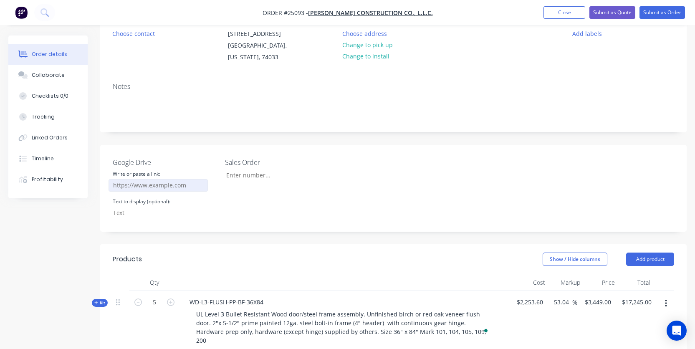
scroll to position [0, 0]
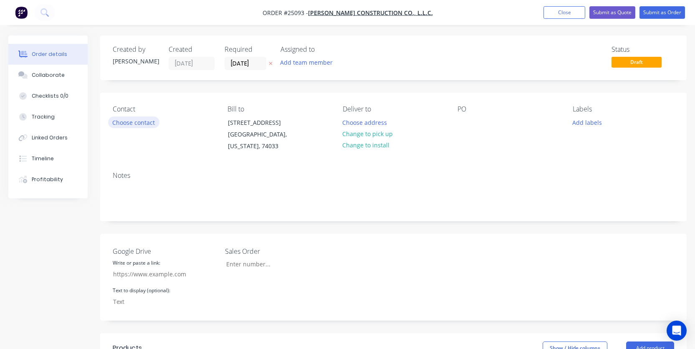
click at [144, 123] on button "Choose contact" at bounding box center [133, 122] width 51 height 11
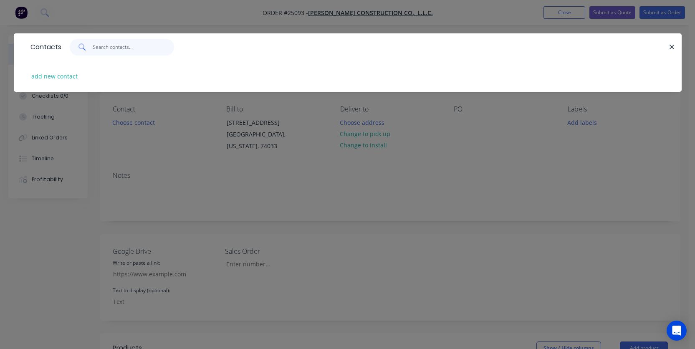
click at [124, 43] on input "text" at bounding box center [133, 47] width 81 height 17
click at [56, 79] on button "add new contact" at bounding box center [54, 76] width 55 height 11
select select "US"
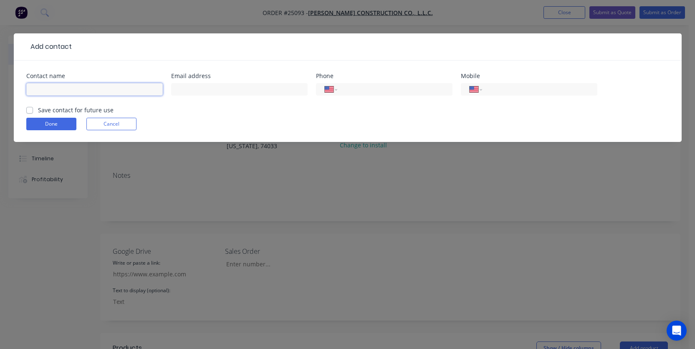
click at [63, 90] on input "text" at bounding box center [94, 89] width 137 height 13
paste input "[PERSON_NAME]​"
type input "[PERSON_NAME]​"
click at [53, 123] on button "Done" at bounding box center [51, 124] width 50 height 13
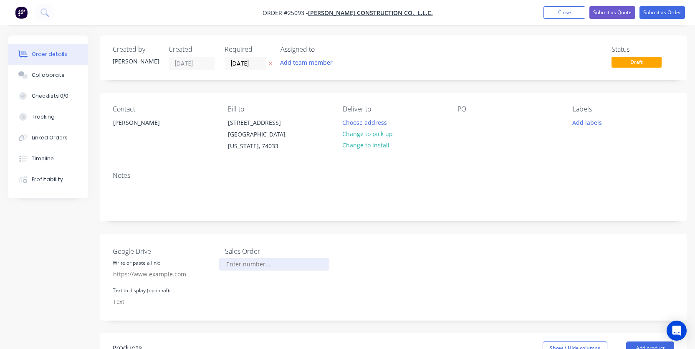
click at [255, 266] on input "Google Drive" at bounding box center [274, 264] width 110 height 13
paste input "25074"
click at [233, 262] on input "25074" at bounding box center [274, 264] width 110 height 13
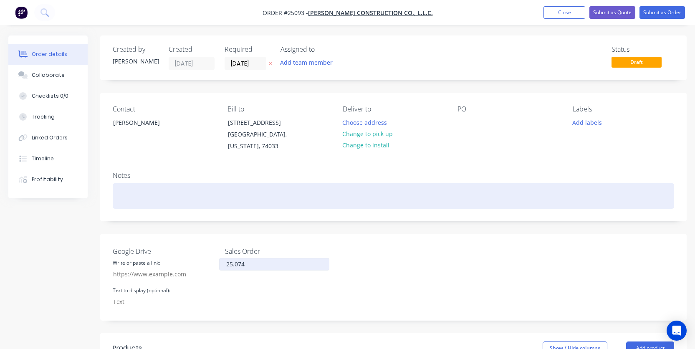
type input "25.074"
click at [438, 203] on div at bounding box center [394, 195] width 562 height 25
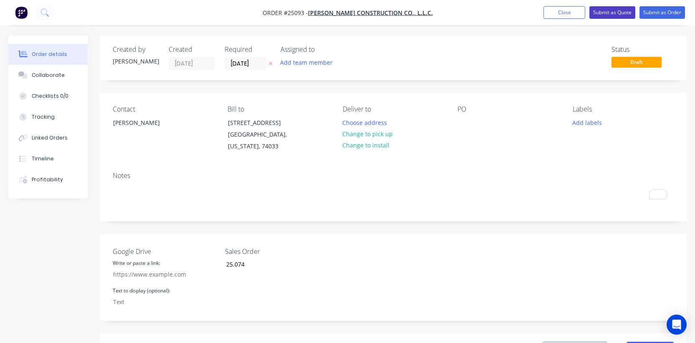
click at [610, 13] on button "Submit as Quote" at bounding box center [613, 12] width 46 height 13
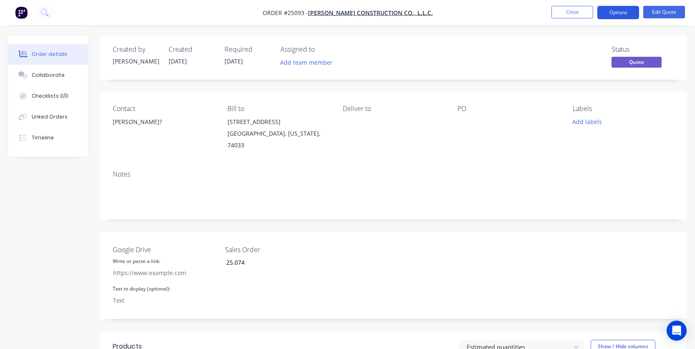
click at [619, 13] on button "Options" at bounding box center [619, 12] width 42 height 13
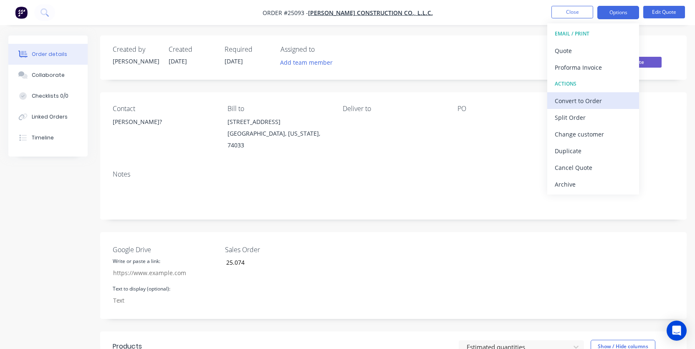
click at [578, 103] on div "Convert to Order" at bounding box center [593, 101] width 77 height 12
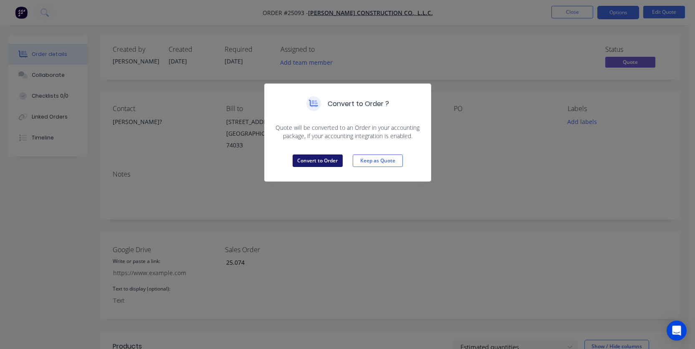
click at [324, 160] on button "Convert to Order" at bounding box center [318, 161] width 50 height 13
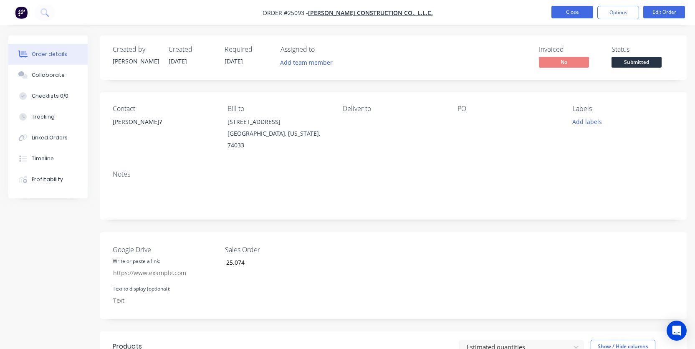
click at [568, 14] on button "Close" at bounding box center [573, 12] width 42 height 13
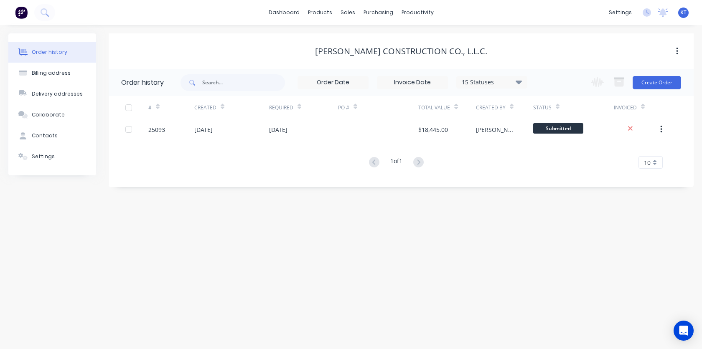
click at [45, 56] on button "Order history" at bounding box center [52, 52] width 88 height 21
click at [325, 17] on div "products" at bounding box center [320, 12] width 33 height 13
click at [346, 12] on div "sales" at bounding box center [347, 12] width 23 height 13
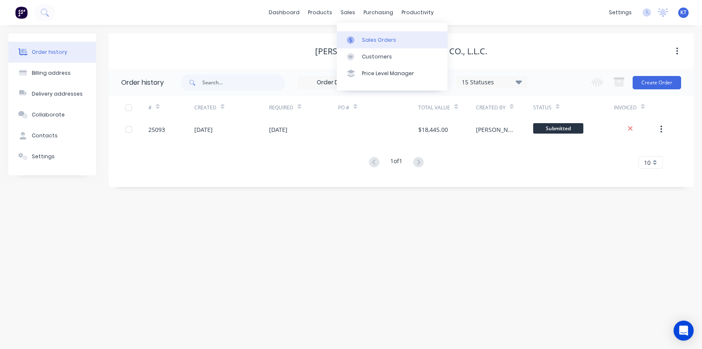
click at [364, 41] on div "Sales Orders" at bounding box center [379, 40] width 34 height 8
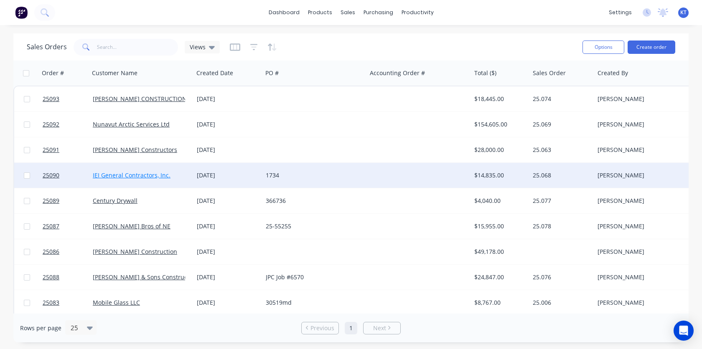
click at [138, 178] on link "IEI General Contractors, Inc." at bounding box center [132, 175] width 78 height 8
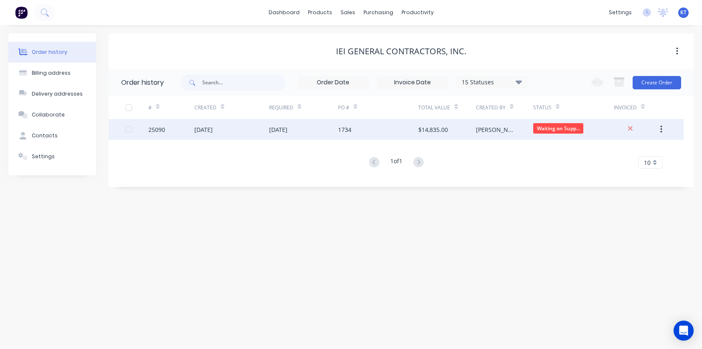
click at [213, 132] on div "[DATE]" at bounding box center [203, 129] width 18 height 9
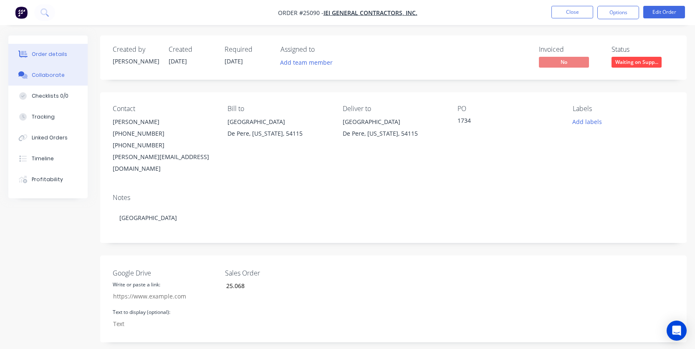
click at [48, 80] on button "Collaborate" at bounding box center [47, 75] width 79 height 21
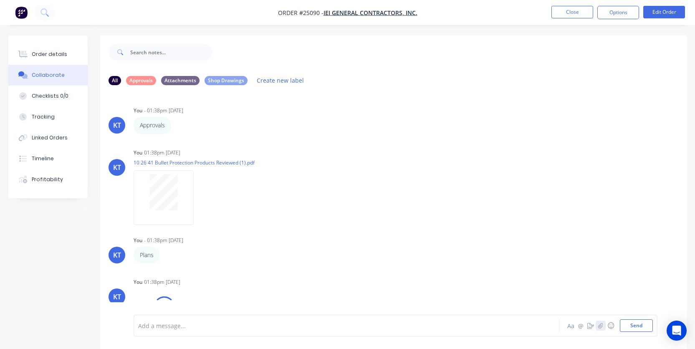
click at [601, 326] on icon "button" at bounding box center [601, 326] width 5 height 6
click at [254, 310] on div at bounding box center [395, 298] width 515 height 43
click at [170, 325] on div at bounding box center [332, 326] width 386 height 9
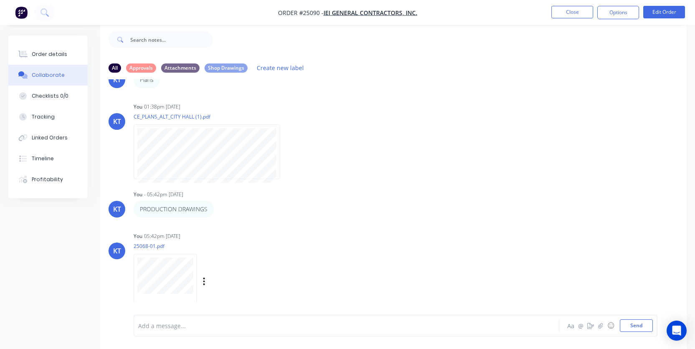
scroll to position [173, 0]
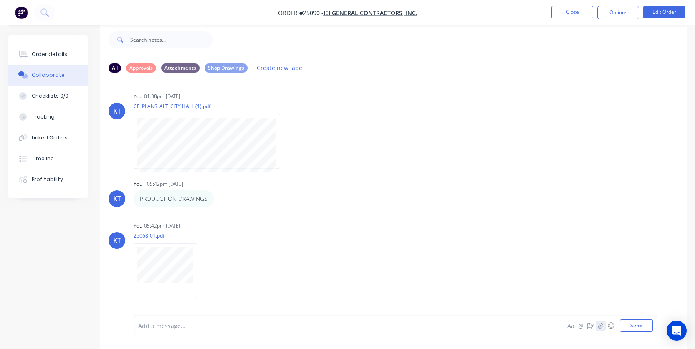
click at [598, 326] on button "button" at bounding box center [601, 326] width 10 height 10
click at [596, 321] on button "button" at bounding box center [601, 326] width 10 height 10
click at [639, 325] on button "Send" at bounding box center [636, 326] width 33 height 13
